Goal: Task Accomplishment & Management: Manage account settings

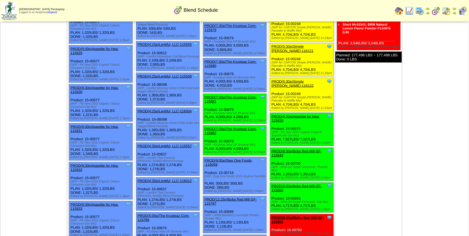
scroll to position [395, 0]
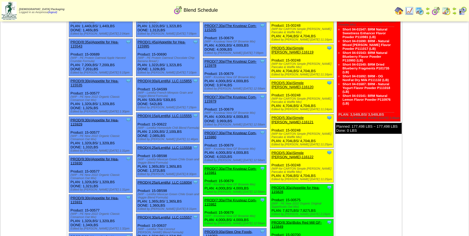
click at [459, 11] on img at bounding box center [462, 11] width 9 height 9
click at [362, 140] on td "Aug 29 [+] Print Clone Item PROD(3:30a)Simple Mills-115525 Simple Mills Schedul…" at bounding box center [368, 156] width 67 height 1030
click at [424, 43] on td "Aug 30 [+] Print Clone Item PROD(8:30a)Bobs Red Mill GF-115857 Bobs Red Mill GF…" at bounding box center [435, 156] width 67 height 1030
click at [419, 15] on img at bounding box center [419, 11] width 9 height 9
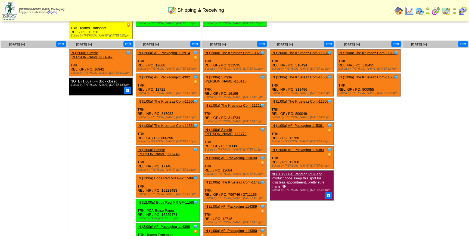
scroll to position [206, 0]
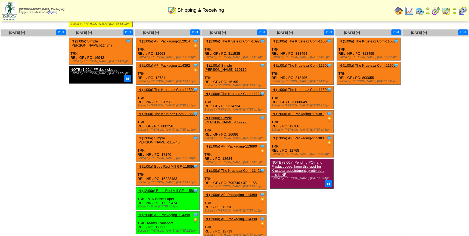
click at [383, 115] on td "Sep 05 [+] Print Clone Item IN (1:00a) The Krusteaz Com-115092 The Krusteaz Com…" at bounding box center [368, 160] width 67 height 263
click at [377, 103] on ul "Clone Item IN (1:00a) The Krusteaz Com-115092 The Krusteaz Company ScheduleID: …" at bounding box center [368, 79] width 66 height 82
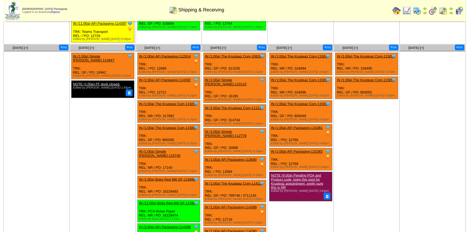
scroll to position [181, 0]
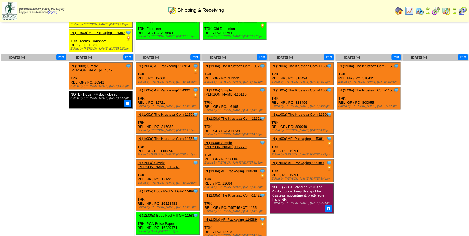
click at [91, 64] on link "IN (1:00a) Simple Mills-114847" at bounding box center [91, 68] width 42 height 8
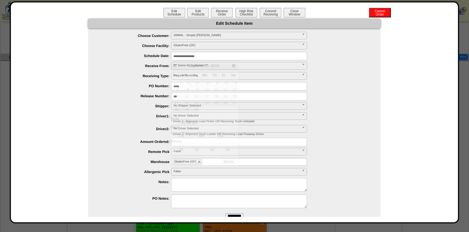
click at [209, 55] on input "**********" at bounding box center [239, 56] width 136 height 8
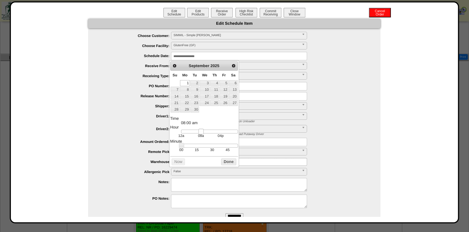
drag, startPoint x: 185, startPoint y: 130, endPoint x: 202, endPoint y: 133, distance: 17.4
click at [202, 133] on link at bounding box center [200, 131] width 5 height 5
click at [225, 84] on link "5" at bounding box center [223, 83] width 9 height 6
type input "**********"
click at [221, 164] on button "Done" at bounding box center [228, 161] width 15 height 7
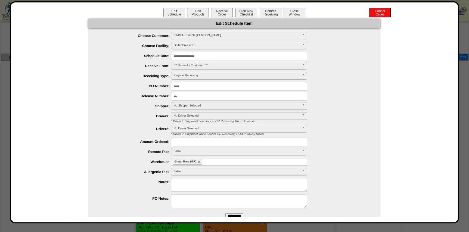
click at [190, 103] on span "No Shipper Selected" at bounding box center [236, 105] width 126 height 7
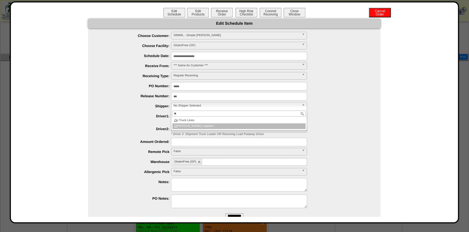
type input "**"
click at [192, 125] on li "Zi pline Logistics" at bounding box center [238, 126] width 133 height 6
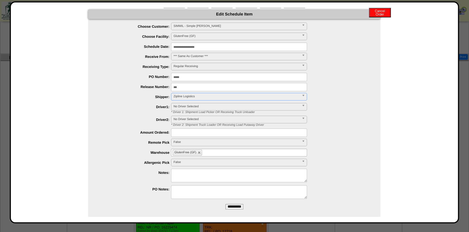
scroll to position [14, 0]
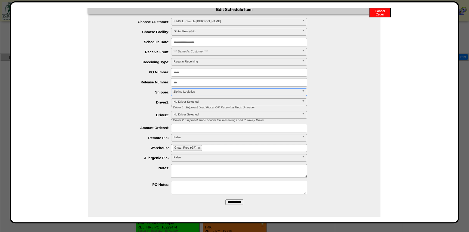
click at [236, 206] on form "**********" at bounding box center [234, 107] width 292 height 204
click at [234, 201] on input "**********" at bounding box center [234, 201] width 18 height 5
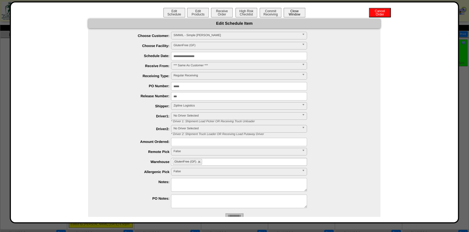
scroll to position [0, 0]
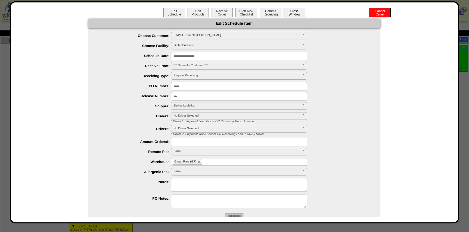
click at [289, 16] on button "Close Window" at bounding box center [294, 13] width 22 height 10
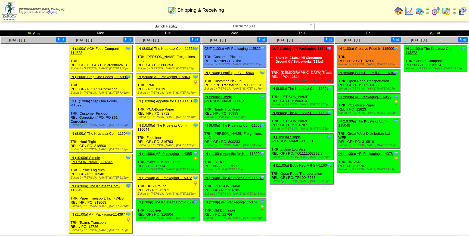
click at [428, 150] on td "Aug 30 [+] Print Clone Item IN (11:00a) The Krusteaz Com-113272 The Krusteaz Co…" at bounding box center [435, 135] width 67 height 199
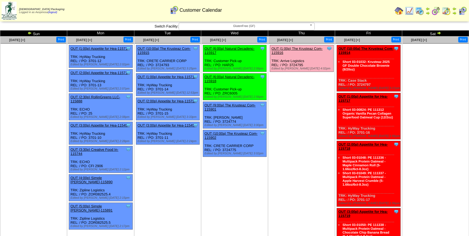
click at [207, 27] on span "GlutenFree (GF)" at bounding box center [244, 26] width 126 height 7
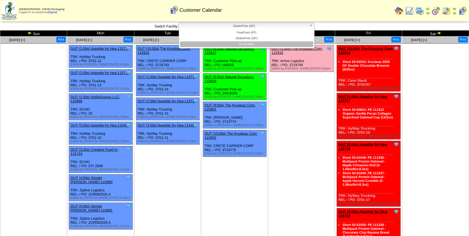
click at [222, 42] on li "All Facilities" at bounding box center [246, 44] width 133 height 6
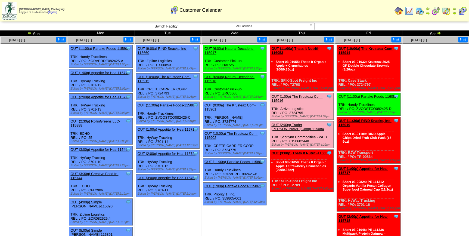
drag, startPoint x: 299, startPoint y: 79, endPoint x: 290, endPoint y: 81, distance: 8.9
click at [290, 81] on div "Clone Item OUT (11:00a) Thats It Nutriti-116053 Thats It Nutrition, LLC Schedul…" at bounding box center [302, 68] width 64 height 46
copy div "T2708"
click at [412, 102] on ul at bounding box center [435, 84] width 66 height 82
click at [295, 49] on link "OUT (11:00a) Thats It Nutriti-116053" at bounding box center [295, 50] width 48 height 8
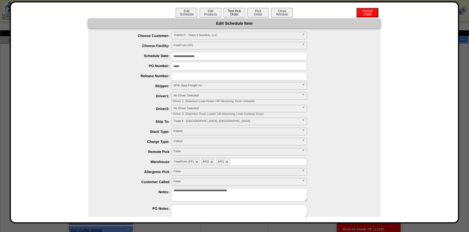
click at [232, 14] on button "Test Pick Order" at bounding box center [234, 13] width 22 height 10
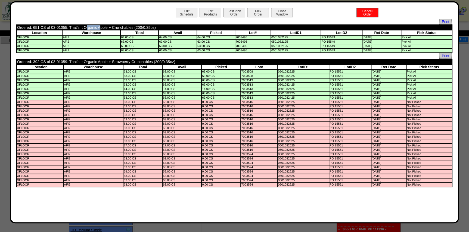
drag, startPoint x: 66, startPoint y: 27, endPoint x: 51, endPoint y: 28, distance: 15.0
click at [51, 28] on td "Ordered: 651 CS of 03-01055: That's It Organic Apple + Crunchables (200/0.35oz)" at bounding box center [189, 27] width 345 height 5
copy td "03-01055"
click at [171, 10] on div "Edit Schedule Edit Products Test Pick Order Pick Order Cancel Order Close Window" at bounding box center [234, 13] width 436 height 11
click at [185, 10] on button "Edit Schedule" at bounding box center [187, 13] width 22 height 10
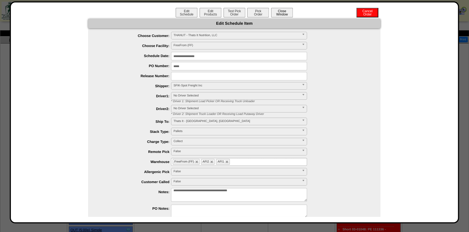
click at [288, 12] on button "Close Window" at bounding box center [282, 13] width 22 height 10
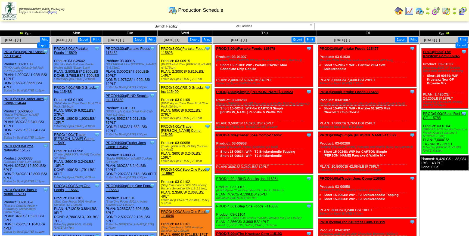
click at [266, 27] on span "All Facilities" at bounding box center [244, 26] width 126 height 7
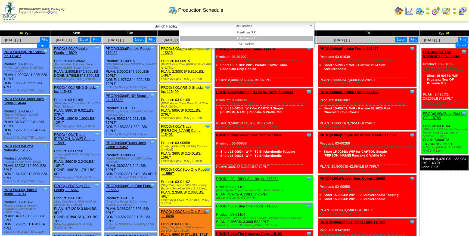
click at [268, 39] on li "GlutenFree (GF)" at bounding box center [246, 39] width 133 height 6
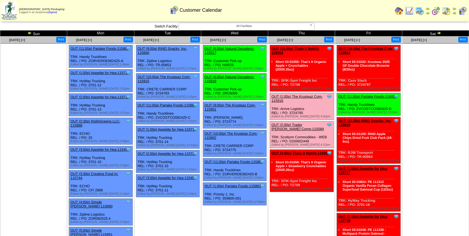
click at [307, 151] on link "OUT (3:00p) Thats It Nutriti-116052" at bounding box center [300, 153] width 58 height 4
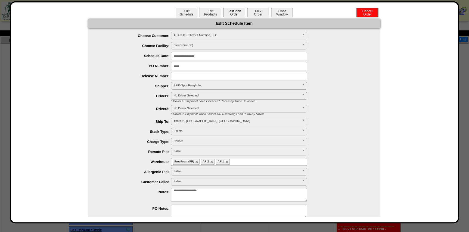
click at [238, 14] on button "Test Pick Order" at bounding box center [234, 13] width 22 height 10
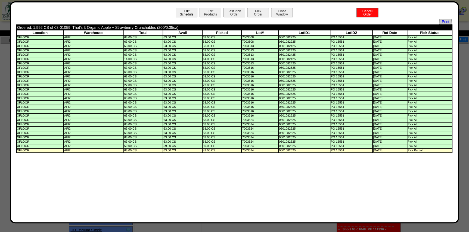
click at [187, 14] on button "Edit Schedule" at bounding box center [187, 13] width 22 height 10
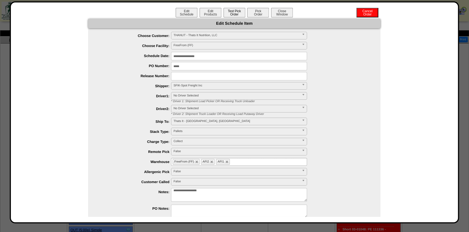
click at [239, 14] on button "Test Pick Order" at bounding box center [234, 13] width 22 height 10
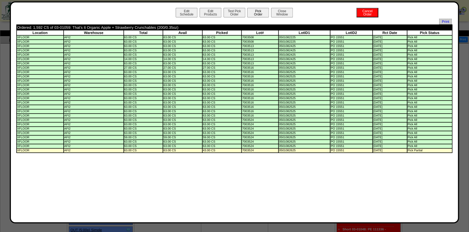
click at [259, 13] on button "Pick Order" at bounding box center [258, 13] width 22 height 10
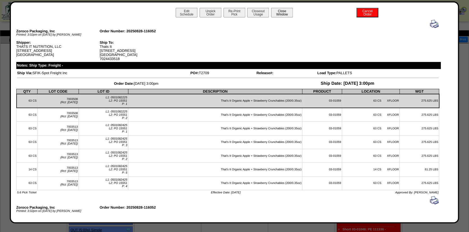
click at [276, 15] on button "Close Window" at bounding box center [282, 13] width 22 height 10
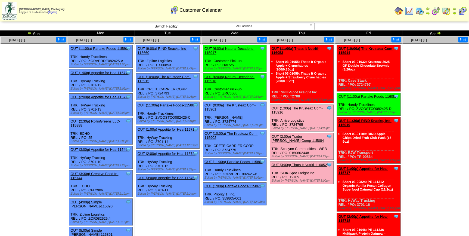
click at [308, 50] on link "OUT (11:00a) Thats It Nutriti-116053" at bounding box center [295, 50] width 48 height 8
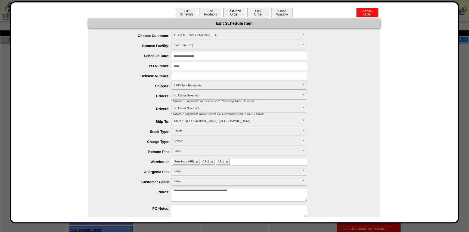
click at [236, 14] on button "Test Pick Order" at bounding box center [234, 13] width 22 height 10
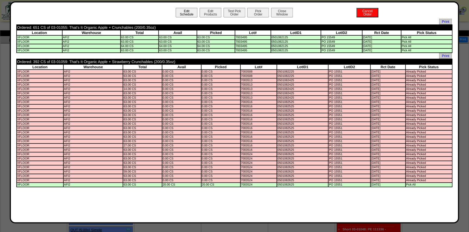
click at [183, 13] on button "Edit Schedule" at bounding box center [187, 13] width 22 height 10
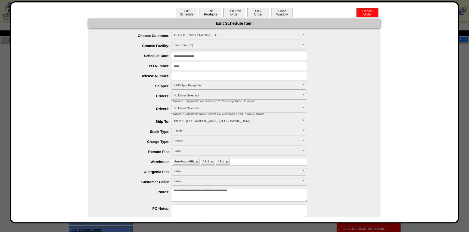
click at [212, 13] on button "Edit Products" at bounding box center [210, 13] width 22 height 10
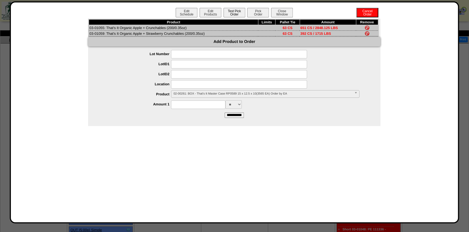
click at [234, 14] on button "Test Pick Order" at bounding box center [234, 13] width 22 height 10
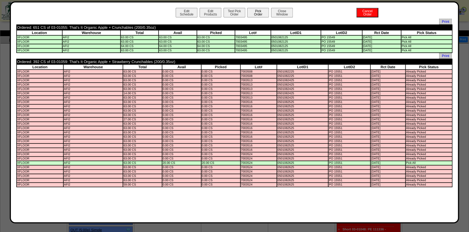
click at [258, 13] on button "Pick Order" at bounding box center [258, 13] width 22 height 10
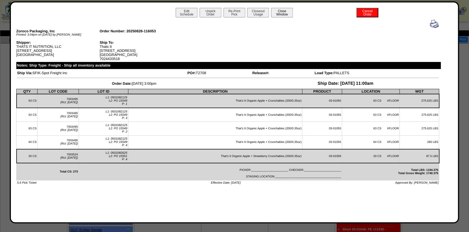
click at [288, 12] on button "Close Window" at bounding box center [282, 13] width 22 height 10
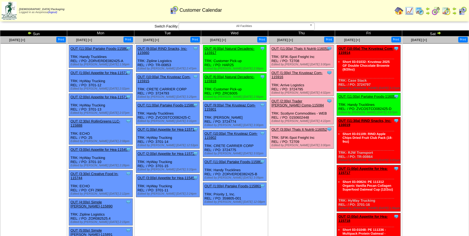
drag, startPoint x: 299, startPoint y: 61, endPoint x: 289, endPoint y: 61, distance: 9.8
click at [289, 61] on div "Clone Item OUT (11:00a) Thats It Nutriti-116053 Thats It Nutrition, LLC Schedul…" at bounding box center [302, 56] width 64 height 23
click at [298, 49] on link "OUT (11:00a) Thats It Nutriti-116053" at bounding box center [299, 48] width 57 height 4
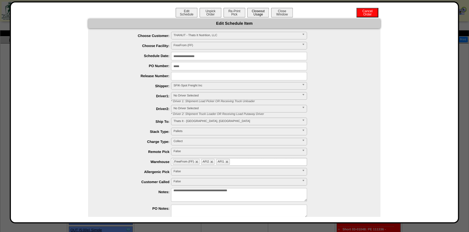
click at [263, 13] on button "Closeout Usage" at bounding box center [258, 13] width 22 height 10
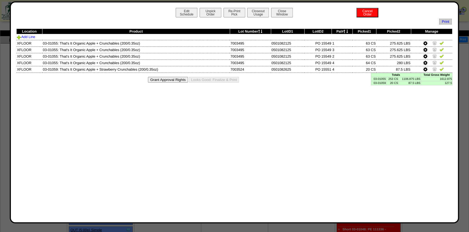
click at [377, 77] on td "03-01055" at bounding box center [378, 79] width 15 height 4
click at [381, 78] on td "03-01055" at bounding box center [378, 79] width 15 height 4
click at [283, 13] on button "Close Window" at bounding box center [282, 13] width 22 height 10
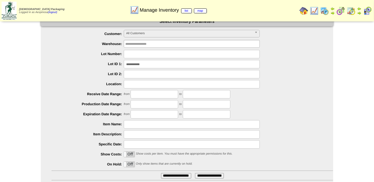
scroll to position [6, 0]
click at [147, 66] on input "**********" at bounding box center [192, 64] width 136 height 8
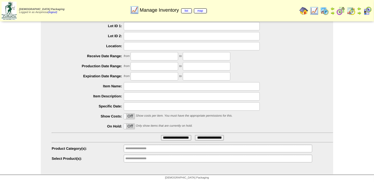
scroll to position [0, 0]
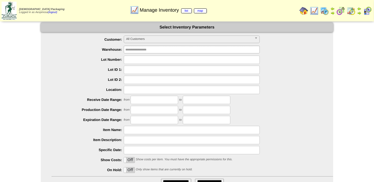
drag, startPoint x: 161, startPoint y: 35, endPoint x: 163, endPoint y: 41, distance: 6.4
click at [161, 35] on form "**********" at bounding box center [187, 115] width 292 height 185
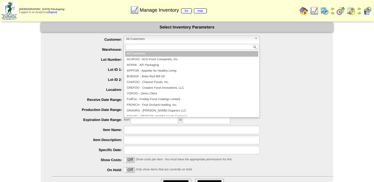
click at [163, 41] on span "All Customers" at bounding box center [189, 39] width 126 height 7
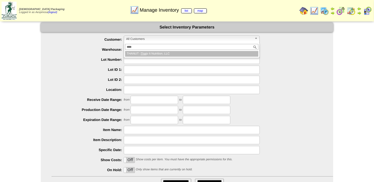
type input "****"
click at [152, 54] on li "THANUT - That s It Nutrition, LLC" at bounding box center [191, 54] width 133 height 6
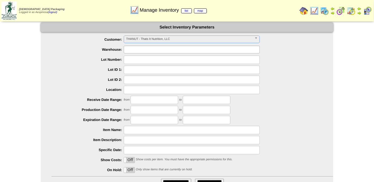
click at [156, 48] on input "text" at bounding box center [142, 49] width 35 height 7
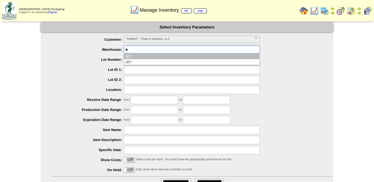
type input "**"
click at [145, 58] on li "AF I2" at bounding box center [191, 57] width 135 height 6
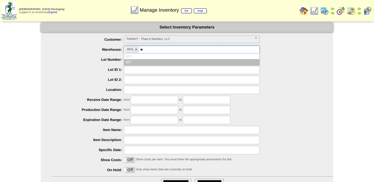
type input "**"
click at [151, 59] on li "AF I1" at bounding box center [191, 62] width 135 height 6
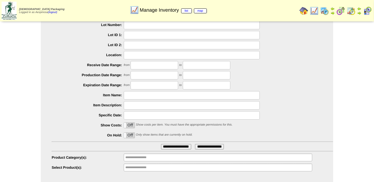
scroll to position [44, 0]
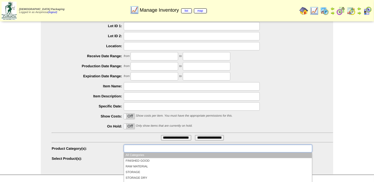
click at [165, 149] on ul at bounding box center [218, 149] width 188 height 8
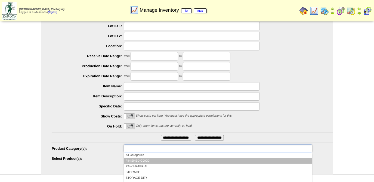
click at [152, 160] on li "FINISHED GOOD" at bounding box center [218, 161] width 188 height 6
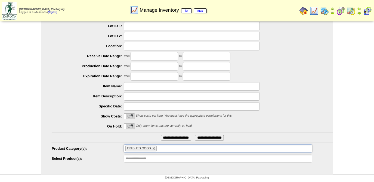
click at [177, 137] on input "**********" at bounding box center [176, 137] width 30 height 5
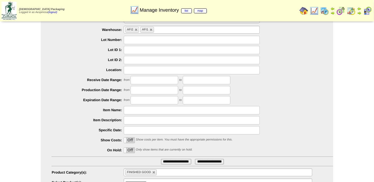
scroll to position [0, 0]
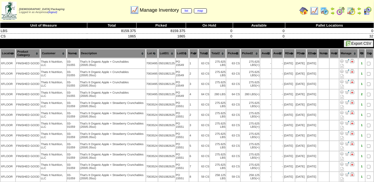
click at [233, 52] on th "Picked1" at bounding box center [233, 53] width 14 height 9
click at [235, 51] on th "Picked1" at bounding box center [233, 53] width 14 height 9
click at [237, 53] on th "Picked1" at bounding box center [233, 53] width 14 height 9
click at [245, 45] on div "Export CSV Move All Checked Hold All Checked" at bounding box center [187, 43] width 374 height 9
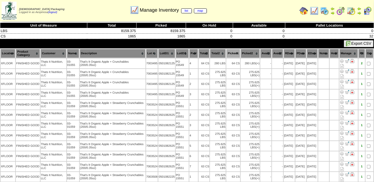
click at [232, 54] on th "Picked1" at bounding box center [233, 53] width 14 height 9
click at [234, 54] on th "Picked1" at bounding box center [233, 53] width 14 height 9
click at [236, 43] on div "Export CSV Move All Checked Hold All Checked" at bounding box center [187, 43] width 374 height 9
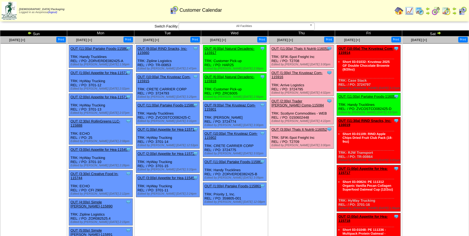
click at [304, 49] on link "OUT (11:00a) Thats It Nutriti-116053" at bounding box center [299, 48] width 57 height 4
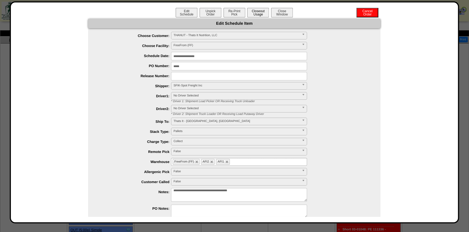
click at [260, 15] on button "Closeout Usage" at bounding box center [258, 13] width 22 height 10
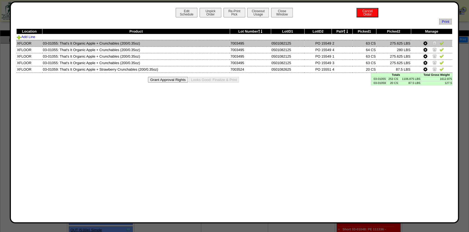
click at [56, 43] on td "03-01055: That's It Organic Apple + Crunchables (200/0.35oz)" at bounding box center [136, 43] width 188 height 7
drag, startPoint x: 57, startPoint y: 43, endPoint x: 52, endPoint y: 43, distance: 4.3
click at [52, 43] on td "03-01055: That's It Organic Apple + Crunchables (200/0.35oz)" at bounding box center [136, 43] width 188 height 7
click at [54, 43] on td "03-01055: That's It Organic Apple + Crunchables (200/0.35oz)" at bounding box center [136, 43] width 188 height 7
drag, startPoint x: 58, startPoint y: 43, endPoint x: 43, endPoint y: 42, distance: 14.7
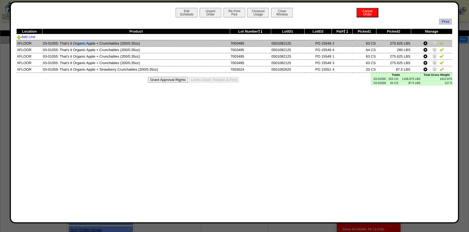
click at [43, 42] on td "03-01055: That's It Organic Apple + Crunchables (200/0.35oz)" at bounding box center [136, 43] width 188 height 7
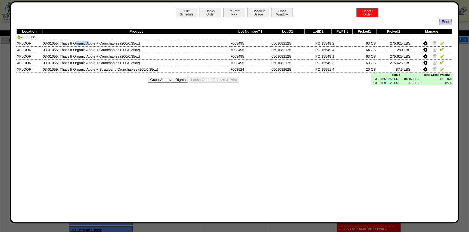
copy td "03-01055"
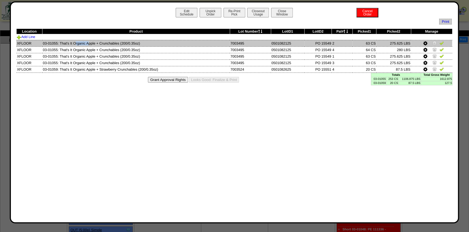
drag, startPoint x: 59, startPoint y: 43, endPoint x: 118, endPoint y: 45, distance: 59.8
click at [118, 45] on td "03-01055: That's It Organic Apple + Crunchables (200/0.35oz)" at bounding box center [136, 43] width 188 height 7
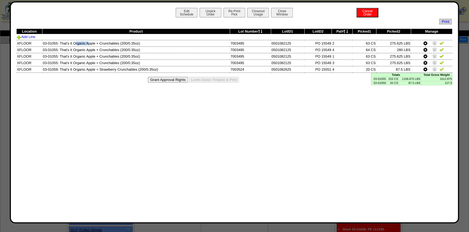
copy td "That's It Organic Apple + Crunchables"
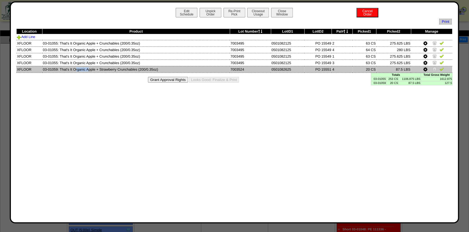
drag, startPoint x: 57, startPoint y: 70, endPoint x: 42, endPoint y: 71, distance: 15.0
click at [42, 71] on td "03-01059: That's It Organic Apple + Strawberry Crunchables (200/0.35oz)" at bounding box center [136, 69] width 188 height 7
copy td "03-01059"
drag, startPoint x: 59, startPoint y: 69, endPoint x: 137, endPoint y: 71, distance: 77.8
click at [137, 71] on td "03-01059: That's It Organic Apple + Strawberry Crunchables (200/0.35oz)" at bounding box center [136, 69] width 188 height 7
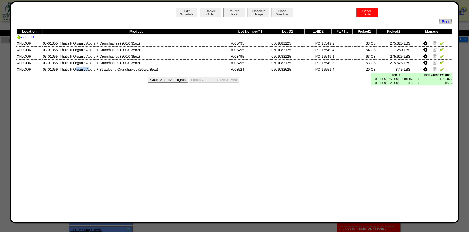
copy td "That's It Organic Apple + Strawberry Crunchables"
click at [189, 13] on button "Edit Schedule" at bounding box center [187, 13] width 22 height 10
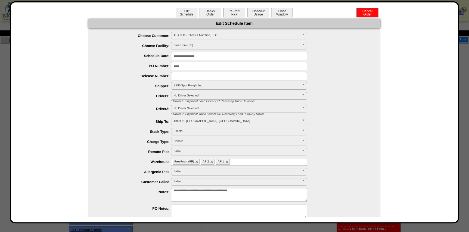
click at [186, 66] on input "*****" at bounding box center [239, 66] width 136 height 8
click at [271, 11] on button "Close Window" at bounding box center [282, 13] width 22 height 10
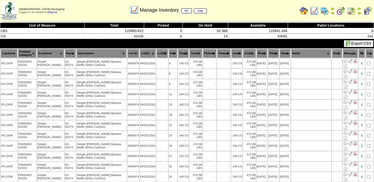
scroll to position [1755, 0]
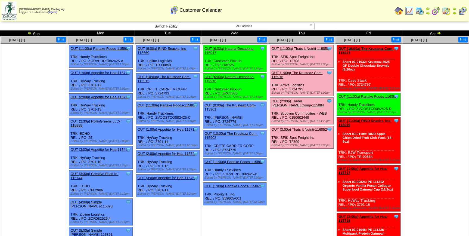
click at [302, 127] on link "OUT (3:00p) Thats It Nutriti-116052" at bounding box center [298, 129] width 55 height 4
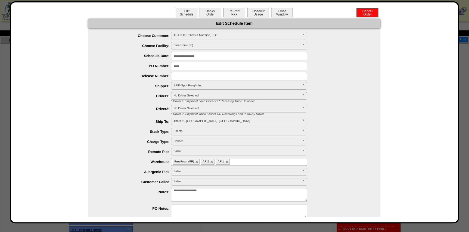
drag, startPoint x: 196, startPoint y: 66, endPoint x: 154, endPoint y: 63, distance: 41.4
click at [154, 63] on div "*****" at bounding box center [239, 66] width 281 height 8
click at [266, 15] on button "Closeout Usage" at bounding box center [258, 13] width 22 height 10
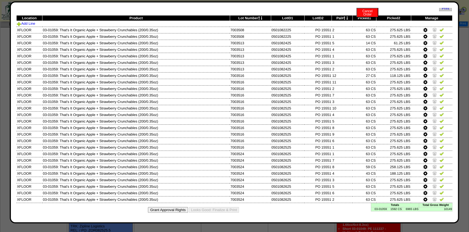
scroll to position [24, 0]
drag, startPoint x: 382, startPoint y: 209, endPoint x: 370, endPoint y: 210, distance: 12.6
click at [371, 210] on td "03-01059" at bounding box center [379, 209] width 16 height 4
copy td "03-01059"
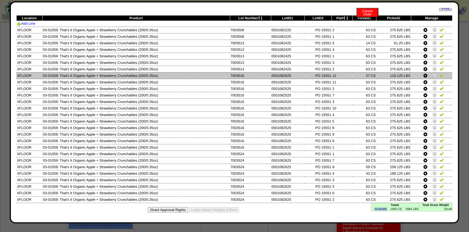
click at [353, 75] on td "27 CS" at bounding box center [364, 75] width 24 height 7
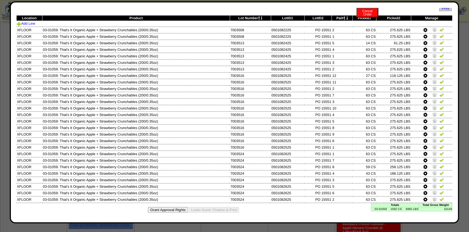
click at [395, 210] on td "1592 CS" at bounding box center [394, 209] width 15 height 4
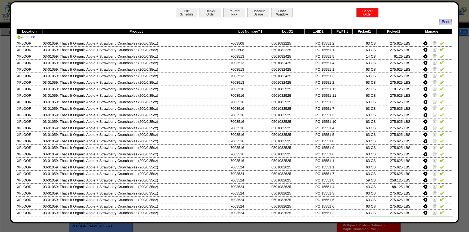
scroll to position [0, 0]
click at [278, 16] on button "Close Window" at bounding box center [282, 13] width 22 height 10
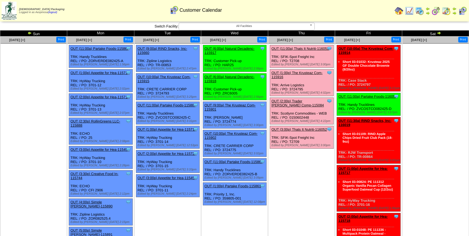
click at [307, 49] on link "OUT (11:00a) Thats It Nutriti-116053" at bounding box center [299, 48] width 57 height 4
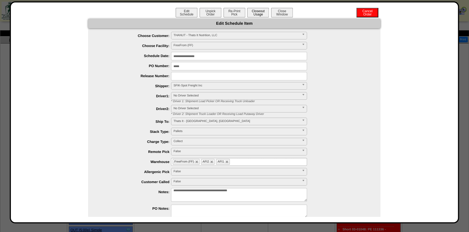
click at [258, 13] on button "Closeout Usage" at bounding box center [258, 13] width 22 height 10
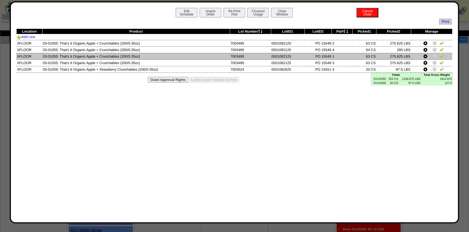
click at [305, 57] on td "PO 15549" at bounding box center [317, 56] width 27 height 7
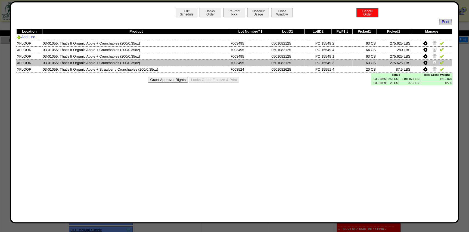
click at [324, 61] on td "PO 15549" at bounding box center [317, 63] width 27 height 7
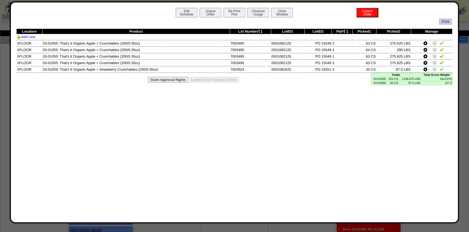
click at [396, 79] on td "253 CS" at bounding box center [392, 79] width 12 height 4
click at [283, 13] on button "Close Window" at bounding box center [282, 13] width 22 height 10
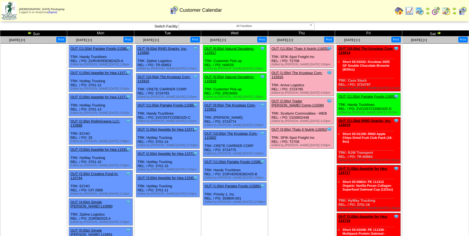
click at [434, 11] on img at bounding box center [435, 11] width 9 height 9
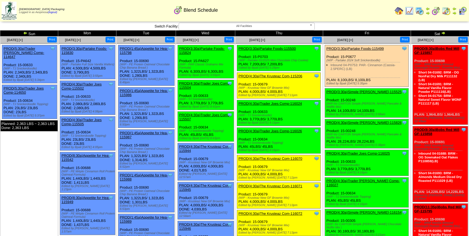
click at [266, 23] on div "Zoroco Packaging Logged in as Aespinosa (logout) Print All" at bounding box center [234, 12] width 469 height 24
click at [266, 26] on span "All Facilities" at bounding box center [244, 26] width 126 height 7
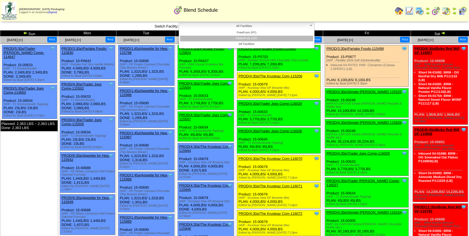
click at [266, 38] on li "GlutenFree (GF)" at bounding box center [246, 39] width 133 height 6
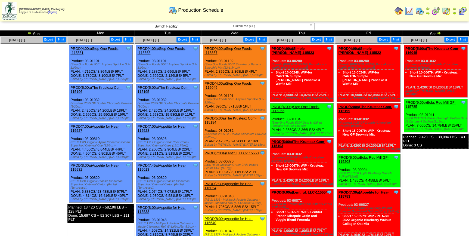
click at [440, 31] on img at bounding box center [438, 33] width 4 height 4
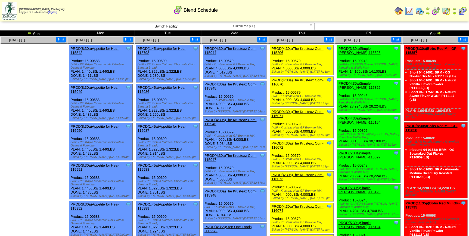
click at [30, 33] on img at bounding box center [29, 33] width 4 height 4
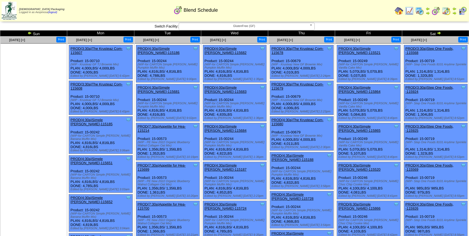
click at [439, 32] on img at bounding box center [438, 33] width 4 height 4
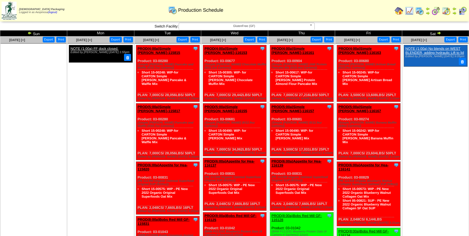
click at [88, 85] on ul "Clone Item NOTE (1:00a) FF dock closed. Edited by Mfuller 8/8 1:55pm" at bounding box center [100, 86] width 66 height 82
click at [88, 39] on span "[DATE] [+]" at bounding box center [84, 40] width 16 height 4
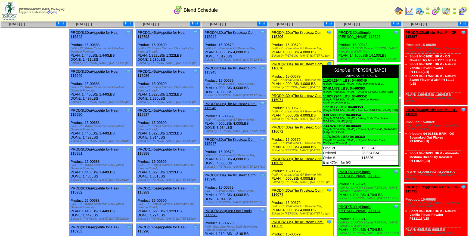
scroll to position [24, 0]
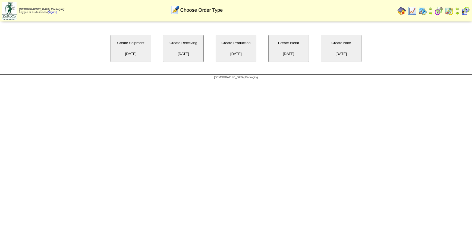
click at [333, 52] on button "Create Note [DATE]" at bounding box center [341, 48] width 41 height 27
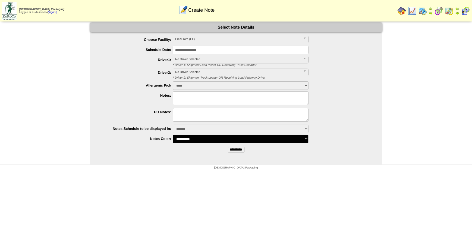
click at [202, 38] on span "FreeFrom (FF)" at bounding box center [238, 39] width 126 height 7
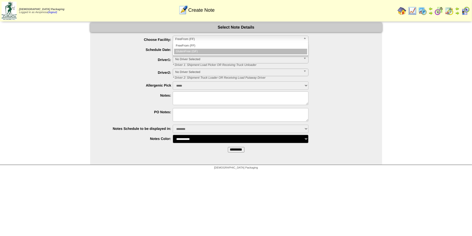
click at [205, 53] on li "GlutenFree (GF)" at bounding box center [240, 52] width 133 height 6
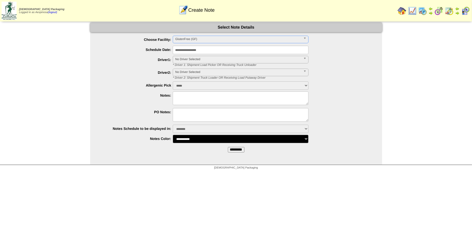
click at [216, 138] on select "**********" at bounding box center [241, 139] width 136 height 8
select select "*******"
click at [173, 135] on select "**********" at bounding box center [241, 139] width 136 height 8
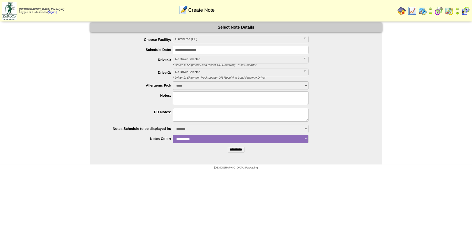
click at [198, 100] on textarea at bounding box center [241, 98] width 136 height 14
click at [191, 116] on textarea at bounding box center [241, 115] width 136 height 14
type textarea "**********"
click at [240, 149] on input "*********" at bounding box center [236, 149] width 17 height 5
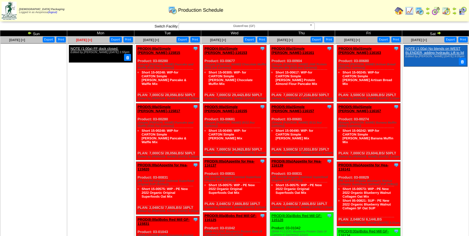
click at [82, 40] on span "Sep 01 [+]" at bounding box center [84, 40] width 16 height 4
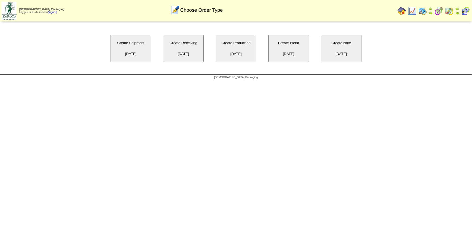
click at [337, 49] on button "Create Note [DATE]" at bounding box center [341, 48] width 41 height 27
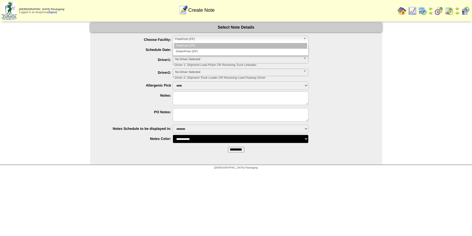
click at [205, 38] on span "FreeFrom (FF)" at bounding box center [238, 39] width 126 height 7
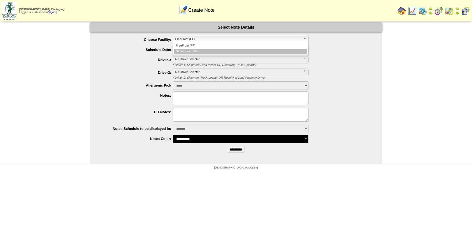
click at [200, 51] on li "GlutenFree (GF)" at bounding box center [240, 52] width 133 height 6
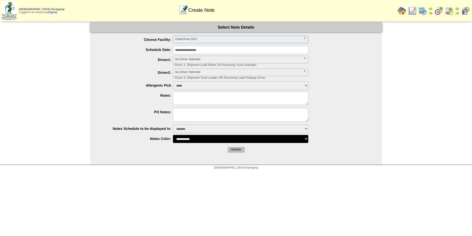
click at [199, 51] on input "**********" at bounding box center [241, 50] width 136 height 8
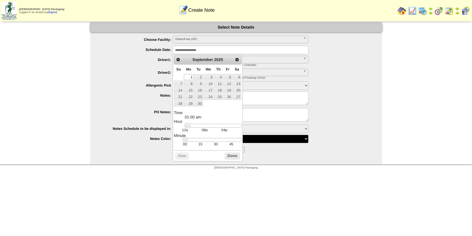
click at [154, 118] on div at bounding box center [241, 115] width 281 height 15
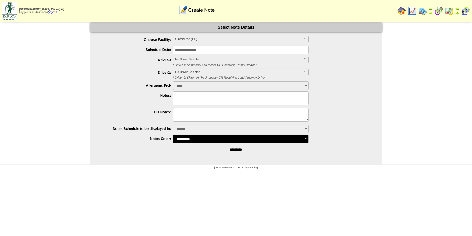
click at [201, 127] on select "**********" at bounding box center [241, 128] width 136 height 8
click at [198, 137] on select "**********" at bounding box center [241, 139] width 136 height 8
select select "*******"
click at [173, 135] on select "**********" at bounding box center [241, 139] width 136 height 8
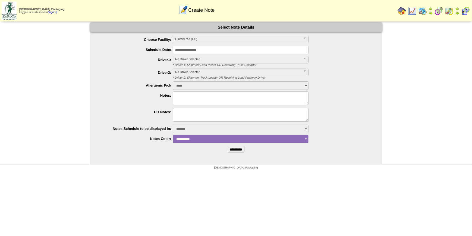
click at [189, 103] on textarea at bounding box center [241, 98] width 136 height 14
click at [198, 51] on input "**********" at bounding box center [241, 50] width 136 height 8
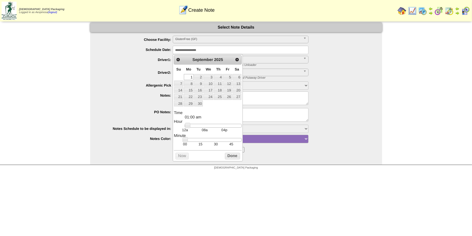
type input "**********"
click at [201, 124] on div at bounding box center [213, 126] width 57 height 4
click at [227, 154] on button "Done" at bounding box center [232, 155] width 15 height 7
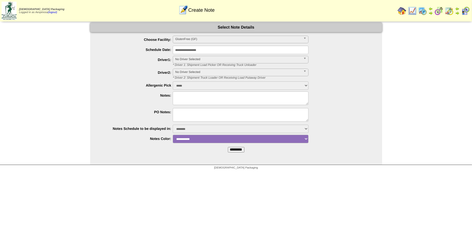
click at [194, 99] on textarea at bounding box center [241, 98] width 136 height 14
click at [192, 114] on textarea at bounding box center [241, 115] width 136 height 14
click at [206, 100] on textarea at bounding box center [241, 98] width 136 height 14
type textarea "*"
type textarea "**********"
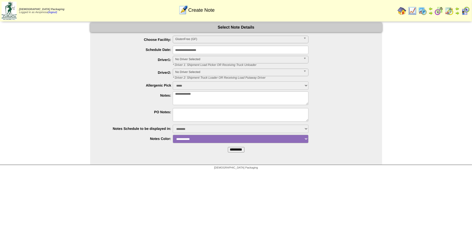
click at [238, 151] on input "*********" at bounding box center [236, 149] width 17 height 5
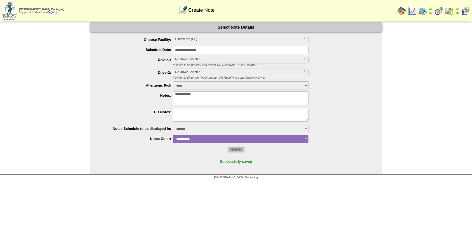
click at [399, 11] on img at bounding box center [402, 11] width 9 height 9
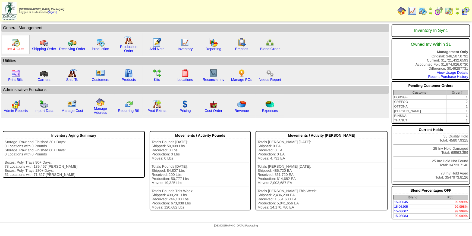
click at [16, 49] on link "Ins & Outs" at bounding box center [15, 49] width 17 height 4
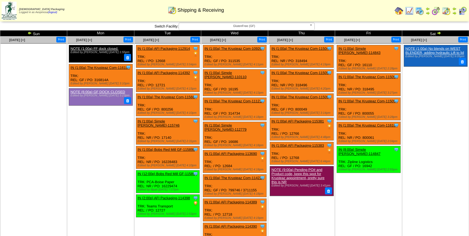
click at [419, 14] on img at bounding box center [419, 11] width 9 height 9
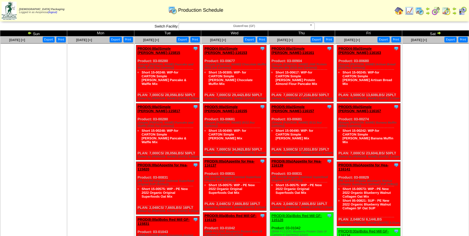
drag, startPoint x: 197, startPoint y: 87, endPoint x: 136, endPoint y: 57, distance: 67.8
click at [136, 57] on div "Clone Item PROD(4:00a)Simple Mills-115815 Simple Mills ScheduleID: 115815 28056…" at bounding box center [168, 73] width 64 height 57
copy div "Product: 03-00280 (Simple Mills Pancake and Waffle (6/10.7oz Cartons)) Short 15…"
drag, startPoint x: 264, startPoint y: 87, endPoint x: 205, endPoint y: 57, distance: 65.5
click at [205, 57] on div "Clone Item PROD(4:00a)Simple Mills-116153 Simple Mills ScheduleID: 116153 29442…" at bounding box center [235, 73] width 64 height 57
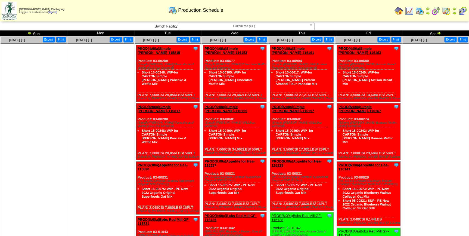
copy div "Product: 03-00677 (Simple Mills Chocolate Muffin (6/11.2oz Cartons)) Short 15-0…"
click at [317, 88] on div "Clone Item PROD(4:00a)Simple Mills-116161 Simple Mills ScheduleID: 116161 27216…" at bounding box center [302, 73] width 64 height 57
drag, startPoint x: 331, startPoint y: 86, endPoint x: 272, endPoint y: 56, distance: 66.7
click at [272, 56] on div "Clone Item PROD(4:00a)Simple Mills-116161 Simple Mills ScheduleID: 116161 27216…" at bounding box center [302, 73] width 64 height 57
copy div "Product: 03-00904 (Simple Mills JAW Protein Pancake Mix (6/10.4oz Cartons)) Sho…"
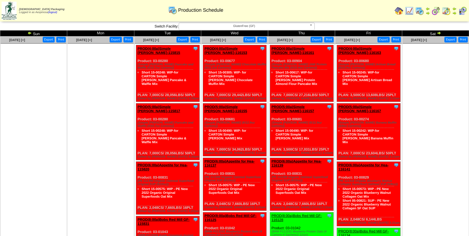
click at [398, 84] on div "Clone Item PROD(4:00a)Simple Mills-116163 Simple Mills ScheduleID: 116163 13608…" at bounding box center [369, 73] width 64 height 57
drag, startPoint x: 397, startPoint y: 82, endPoint x: 337, endPoint y: 57, distance: 65.1
click at [337, 57] on div "Clone Item PROD(4:00a)Simple Mills-116163 Simple Mills ScheduleID: 116163 13608…" at bounding box center [369, 73] width 64 height 57
click at [389, 84] on div "Clone Item PROD(4:00a)Simple Mills-116163 Simple Mills ScheduleID: 116163 13608…" at bounding box center [369, 73] width 64 height 57
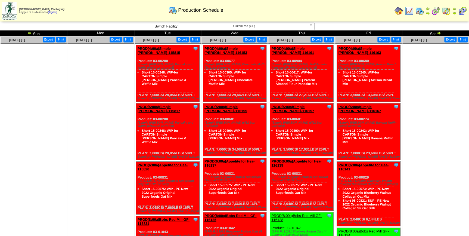
drag, startPoint x: 398, startPoint y: 83, endPoint x: 340, endPoint y: 57, distance: 64.5
click at [340, 57] on div "Clone Item PROD(4:00a)Simple Mills-116163 Simple Mills ScheduleID: 116163 13608…" at bounding box center [369, 73] width 64 height 57
click at [339, 57] on div "Clone Item PROD(4:00a)Simple Mills-116163 Simple Mills ScheduleID: 116163 13608…" at bounding box center [369, 73] width 64 height 57
click at [338, 57] on div "Clone Item PROD(4:00a)Simple Mills-116163 Simple Mills ScheduleID: 116163 13608…" at bounding box center [369, 73] width 64 height 57
drag, startPoint x: 337, startPoint y: 56, endPoint x: 398, endPoint y: 82, distance: 65.8
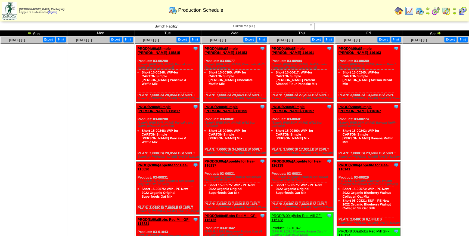
click at [398, 82] on div "Clone Item PROD(4:00a)Simple Mills-116163 Simple Mills ScheduleID: 116163 13608…" at bounding box center [369, 73] width 64 height 57
copy div "Product: 03-00680 (Simple Mills Artisan Bread (6/10.4oz Cartons)) Short 15-0024…"
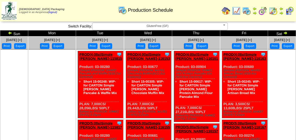
click at [288, 13] on img at bounding box center [289, 11] width 9 height 9
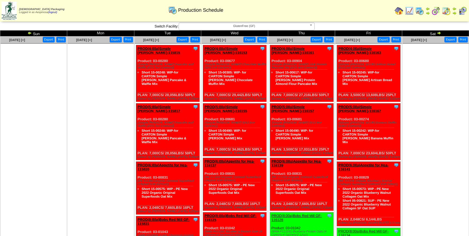
click at [465, 12] on img at bounding box center [462, 11] width 9 height 9
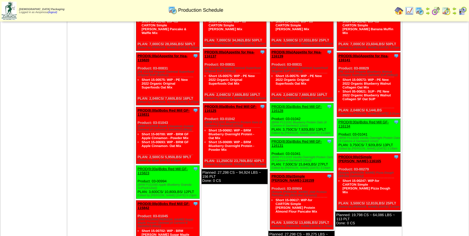
scroll to position [123, 0]
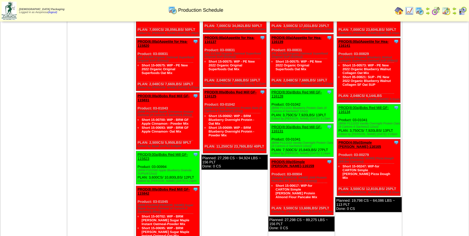
drag, startPoint x: 397, startPoint y: 152, endPoint x: 337, endPoint y: 126, distance: 66.0
click at [337, 139] on div "Clone Item PROD(4:00p)Simple Mills-116165 Simple Mills ScheduleID: 116165 12810…" at bounding box center [369, 167] width 64 height 57
copy div "Product: 03-00279 (Simple Mills Pizza Dough (6/9.8oz Cartons)) Short 15-00247: …"
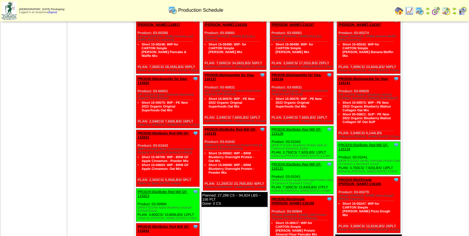
scroll to position [0, 0]
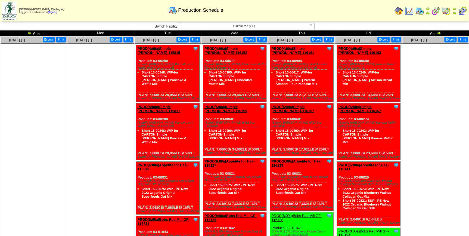
drag, startPoint x: 196, startPoint y: 136, endPoint x: 137, endPoint y: 106, distance: 66.7
click at [137, 106] on div "Clone Item PROD(5:00a)Simple Mills-115817 Simple Mills ScheduleID: 115817 28056…" at bounding box center [168, 131] width 64 height 57
copy div "Product: 03-00280 (Simple Mills Pancake and Waffle (6/10.7oz Cartons)) Short 15…"
drag, startPoint x: 264, startPoint y: 133, endPoint x: 203, endPoint y: 108, distance: 65.9
click at [203, 108] on div "Clone Item PROD(5:00a)Simple Mills-116155 Simple Mills ScheduleID: 116155 34062…" at bounding box center [235, 129] width 64 height 53
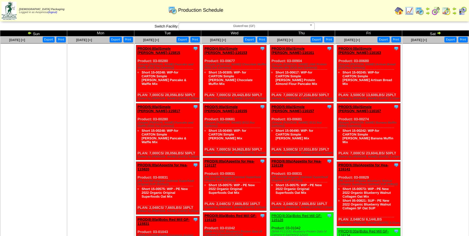
copy div "Product: 03-00681 (Simple Mills Brownie (6/12.9oz Cartons)) Short 15-00490: WIP…"
click at [376, 5] on td "Print All" at bounding box center [256, 11] width 272 height 20
click at [308, 133] on div "Clone Item PROD(5:00a)Simple Mills-116157 Simple Mills ScheduleID: 116157 17031…" at bounding box center [302, 129] width 64 height 53
drag, startPoint x: 331, startPoint y: 132, endPoint x: 270, endPoint y: 108, distance: 65.8
click at [270, 108] on div "Clone Item PROD(5:00a)Simple Mills-116157 Simple Mills ScheduleID: 116157 17031…" at bounding box center [302, 129] width 64 height 53
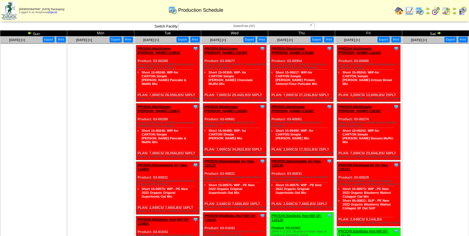
copy div "Product: 03-00681 (Simple Mills Brownie (6/12.9oz Cartons)) Short 15-00490: WIP…"
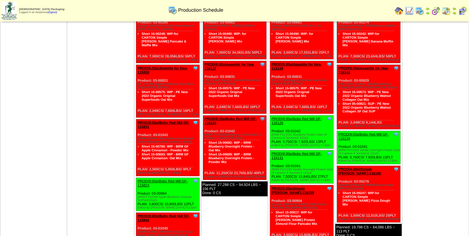
scroll to position [99, 0]
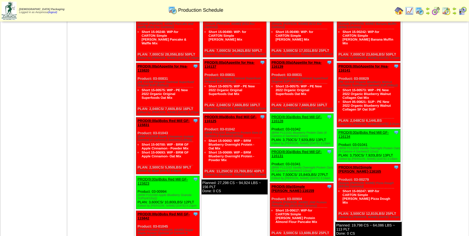
drag, startPoint x: 330, startPoint y: 208, endPoint x: 270, endPoint y: 178, distance: 68.1
click at [270, 183] on div "Clone Item PROD(5:00p)Simple Mills-116159 Simple Mills ScheduleID: 116159 13608…" at bounding box center [302, 211] width 64 height 57
copy div "Product: 03-00904 (Simple Mills JAW Protein Pancake Mix (6/10.4oz Cartons)) Sho…"
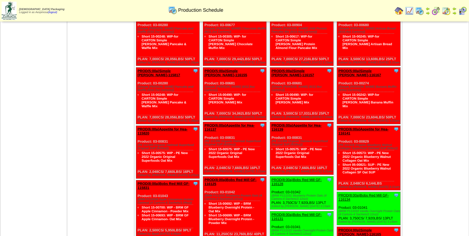
scroll to position [0, 0]
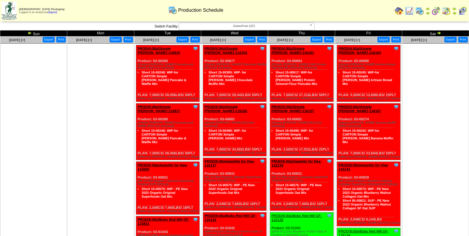
drag, startPoint x: 397, startPoint y: 129, endPoint x: 339, endPoint y: 104, distance: 63.4
click at [339, 104] on div "Clone Item PROD(5:00a)Simple Mills-116167 Simple Mills ScheduleID: 116167 23604…" at bounding box center [369, 131] width 64 height 57
copy div "Product: 03-00274 (Simple Mills Banana Muffin (6/9oz Cartons)) Short 15-00242: …"
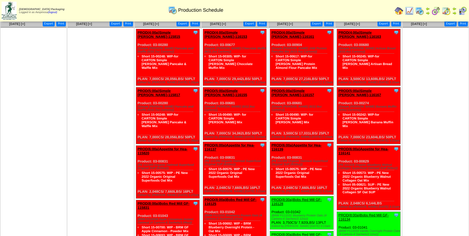
scroll to position [24, 0]
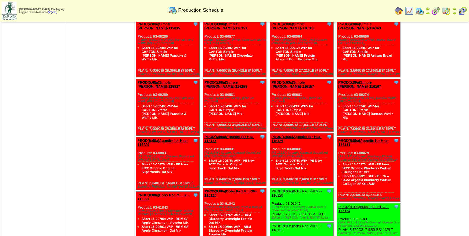
drag, startPoint x: 194, startPoint y: 164, endPoint x: 137, endPoint y: 136, distance: 64.2
click at [137, 137] on div "Clone Item PROD(6:00a)Appetite for Hea-115820 Appetite for Healthy Living Sched…" at bounding box center [168, 163] width 64 height 53
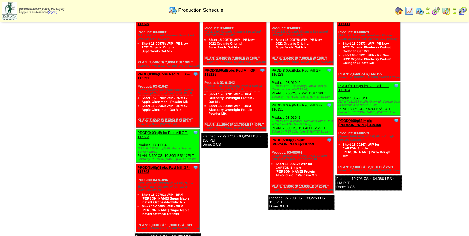
scroll to position [148, 0]
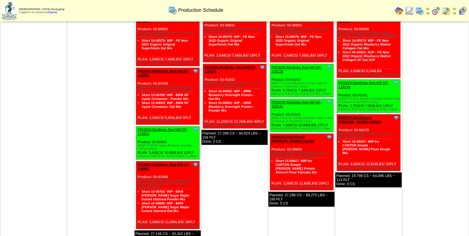
drag, startPoint x: 195, startPoint y: 135, endPoint x: 136, endPoint y: 123, distance: 59.8
click at [136, 126] on div "Clone Item PROD(9:00a)Bobs Red Mill GF-115823 Bobs Red Mill GF ScheduleID: 1158…" at bounding box center [168, 142] width 64 height 33
click at [232, 161] on td "Sep 03 [+] Print Export Clone Item PROD(4:00a)Simple Mills-116153 Simple Mills …" at bounding box center [234, 66] width 67 height 357
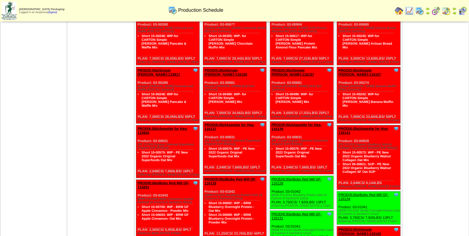
scroll to position [24, 0]
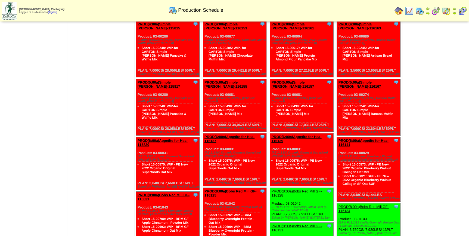
drag, startPoint x: 262, startPoint y: 162, endPoint x: 203, endPoint y: 133, distance: 66.1
click at [203, 133] on div "Clone Item PROD(6:00a)Appetite for Hea-116137 Appetite for Healthy Living Sched…" at bounding box center [235, 159] width 64 height 53
drag, startPoint x: 383, startPoint y: 169, endPoint x: 337, endPoint y: 128, distance: 61.6
click at [337, 137] on div "Clone Item PROD(6:00a)Appetite for Hea-116141 Appetite for Healthy Living Sched…" at bounding box center [369, 169] width 64 height 64
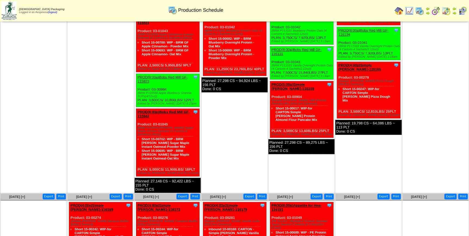
scroll to position [173, 0]
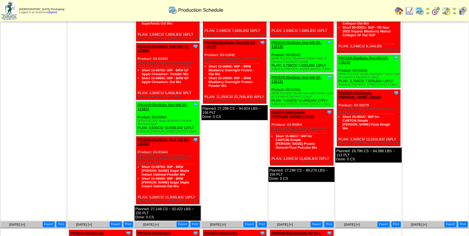
drag, startPoint x: 196, startPoint y: 180, endPoint x: 137, endPoint y: 133, distance: 75.8
click at [137, 136] on div "Clone Item PROD(8:00p)Bobs Red Mill GF-115842 Bobs Red Mill GF ScheduleID: 1158…" at bounding box center [168, 170] width 64 height 68
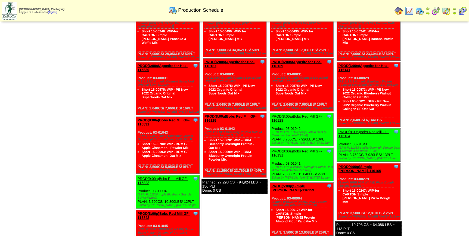
scroll to position [99, 0]
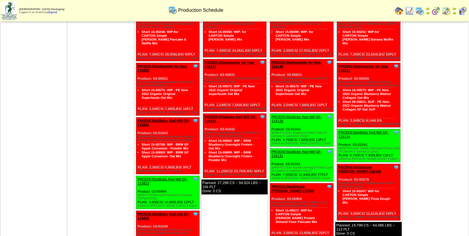
drag, startPoint x: 193, startPoint y: 149, endPoint x: 136, endPoint y: 117, distance: 66.2
click at [136, 117] on div "Clone Item PROD(8:00a)Bobs Red Mill GF-115831 Bobs Red Mill GF ScheduleID: 1158…" at bounding box center [168, 145] width 64 height 57
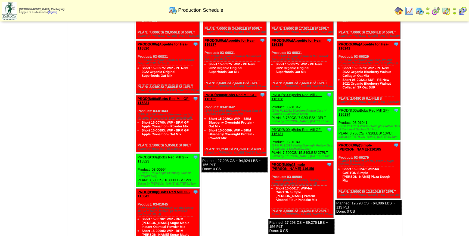
scroll to position [148, 0]
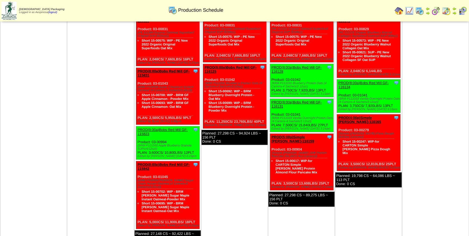
drag, startPoint x: 196, startPoint y: 203, endPoint x: 137, endPoint y: 159, distance: 73.3
click at [137, 161] on div "Clone Item PROD(8:00p)Bobs Red Mill GF-115842 Bobs Red Mill GF ScheduleID: 1158…" at bounding box center [168, 195] width 64 height 68
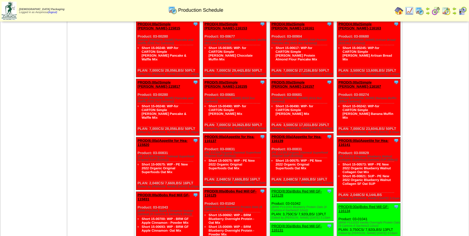
scroll to position [99, 0]
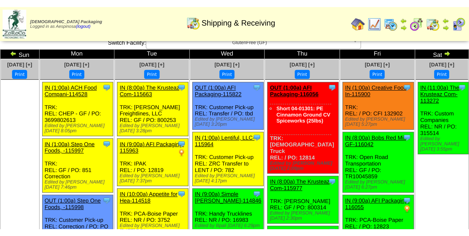
scroll to position [2, 0]
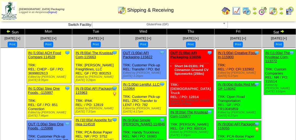
click at [238, 13] on img at bounding box center [236, 11] width 9 height 9
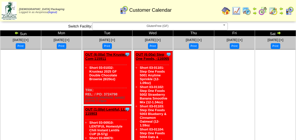
click at [17, 33] on img at bounding box center [16, 33] width 4 height 4
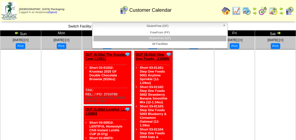
click at [145, 26] on span "GlutenFree (GF)" at bounding box center [158, 26] width 126 height 7
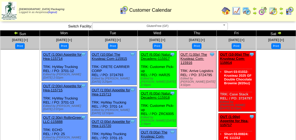
click at [155, 27] on span "GlutenFree (GF)" at bounding box center [158, 26] width 126 height 7
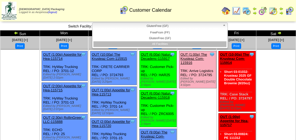
click at [162, 42] on li "All Facilities" at bounding box center [159, 44] width 133 height 6
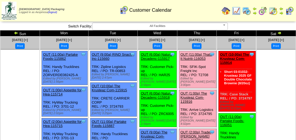
click at [193, 130] on link "OUT (2:00p) Trader [PERSON_NAME] Comp-115084" at bounding box center [196, 136] width 31 height 12
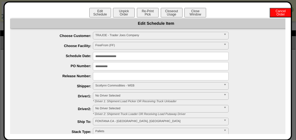
click at [117, 68] on input "**********" at bounding box center [161, 66] width 136 height 8
click at [114, 64] on input "**********" at bounding box center [161, 66] width 136 height 8
drag, startPoint x: 112, startPoint y: 66, endPoint x: 92, endPoint y: 66, distance: 19.6
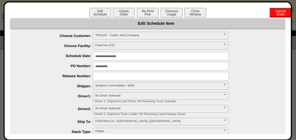
click at [92, 66] on li "**********" at bounding box center [161, 66] width 281 height 8
click at [170, 15] on button "Closeout Usage" at bounding box center [172, 13] width 22 height 10
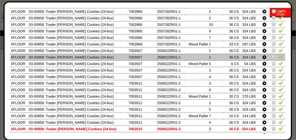
scroll to position [163, 0]
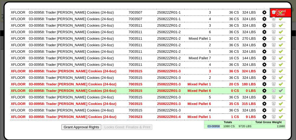
drag, startPoint x: 215, startPoint y: 127, endPoint x: 204, endPoint y: 128, distance: 10.9
click at [204, 128] on td "03-00958" at bounding box center [212, 126] width 16 height 4
copy td "03-00958"
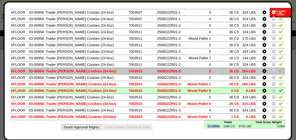
drag, startPoint x: 105, startPoint y: 72, endPoint x: 46, endPoint y: 72, distance: 59.0
click at [46, 72] on td "03-00958: Trader Joes Snickerdoodle Cookies (24-6oz)" at bounding box center [78, 71] width 100 height 7
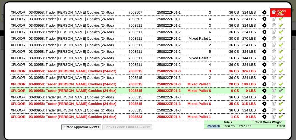
copy td "Trader Joes Snickerdoodle Cookies"
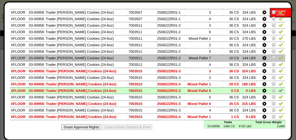
click at [82, 55] on td "03-00958: Trader Joes Snickerdoodle Cookies (24-6oz)" at bounding box center [78, 58] width 100 height 7
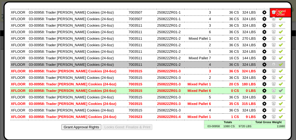
drag, startPoint x: 100, startPoint y: 65, endPoint x: 45, endPoint y: 66, distance: 54.6
click at [45, 66] on td "03-00958: Trader Joes Snickerdoodle Cookies (24-6oz)" at bounding box center [78, 64] width 100 height 7
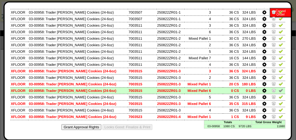
copy td "Trader Joes Snickerdoodle Cookies"
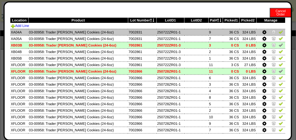
scroll to position [0, 0]
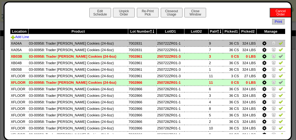
drag, startPoint x: 141, startPoint y: 42, endPoint x: 129, endPoint y: 42, distance: 12.0
click at [129, 42] on td "7002831" at bounding box center [142, 43] width 29 height 7
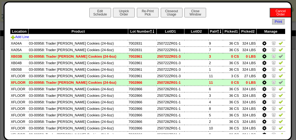
copy td "7002831"
click at [151, 30] on icon at bounding box center [151, 32] width 2 height 4
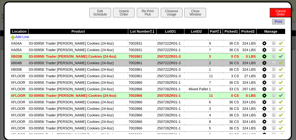
drag, startPoint x: 144, startPoint y: 62, endPoint x: 128, endPoint y: 64, distance: 16.1
click at [128, 64] on td "7002861" at bounding box center [142, 63] width 29 height 7
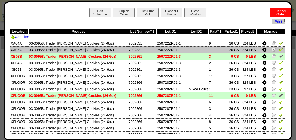
copy td "7002861"
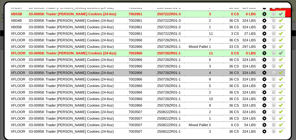
scroll to position [49, 0]
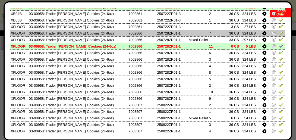
drag, startPoint x: 143, startPoint y: 32, endPoint x: 129, endPoint y: 34, distance: 14.0
click at [129, 34] on td "7002866" at bounding box center [142, 33] width 29 height 7
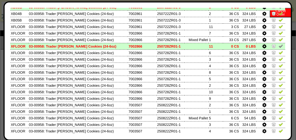
copy td "7002866"
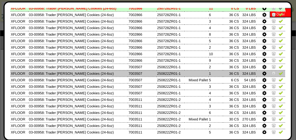
scroll to position [99, 0]
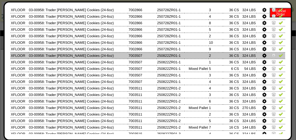
drag, startPoint x: 142, startPoint y: 57, endPoint x: 129, endPoint y: 57, distance: 13.9
click at [129, 57] on td "7003507" at bounding box center [142, 55] width 29 height 7
copy td "7003507"
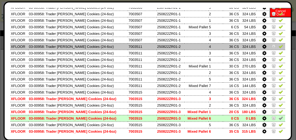
scroll to position [148, 0]
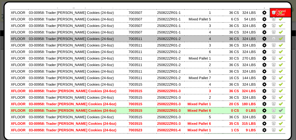
drag, startPoint x: 142, startPoint y: 40, endPoint x: 133, endPoint y: 40, distance: 9.2
click at [129, 41] on td "7003511" at bounding box center [142, 38] width 29 height 7
copy td "7003511"
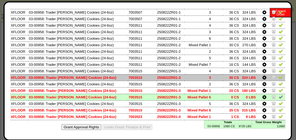
scroll to position [49, 0]
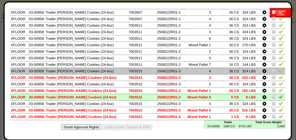
drag, startPoint x: 144, startPoint y: 71, endPoint x: 129, endPoint y: 71, distance: 15.2
click at [129, 71] on td "7003515" at bounding box center [142, 71] width 29 height 7
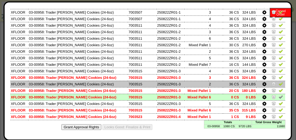
copy td "7003515"
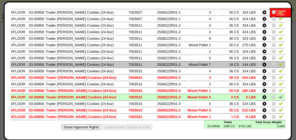
click at [170, 62] on td "250822ZR01-2" at bounding box center [171, 64] width 28 height 7
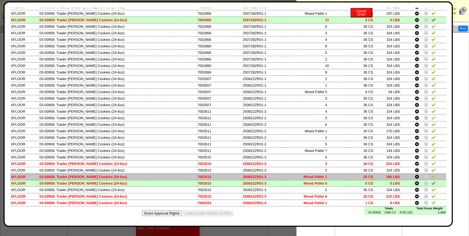
scroll to position [370, 0]
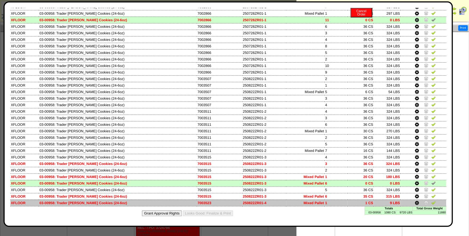
drag, startPoint x: 214, startPoint y: 203, endPoint x: 198, endPoint y: 205, distance: 16.1
click at [198, 140] on td "7003523" at bounding box center [219, 202] width 45 height 7
copy td "7003523"
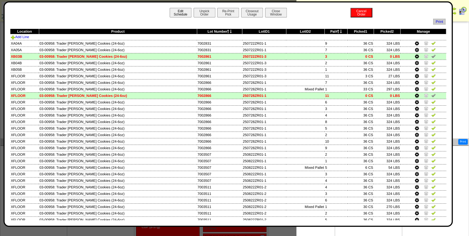
scroll to position [247, 0]
click at [174, 11] on button "Edit Schedule" at bounding box center [181, 13] width 22 height 10
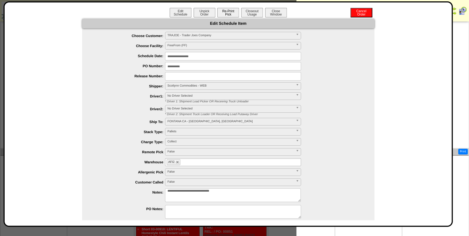
click at [226, 14] on button "Re-Print Pick" at bounding box center [228, 13] width 22 height 10
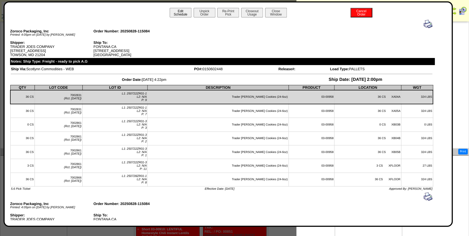
click at [174, 16] on button "Edit Schedule" at bounding box center [181, 13] width 22 height 10
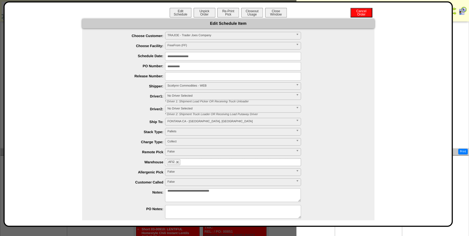
drag, startPoint x: 189, startPoint y: 67, endPoint x: 146, endPoint y: 65, distance: 43.2
click at [146, 65] on li "**********" at bounding box center [233, 66] width 281 height 8
click at [221, 11] on button "Re-Print Pick" at bounding box center [228, 13] width 22 height 10
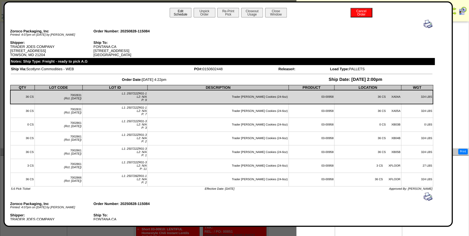
drag, startPoint x: 179, startPoint y: 13, endPoint x: 183, endPoint y: 13, distance: 4.6
click at [179, 13] on button "Edit Schedule" at bounding box center [181, 13] width 22 height 10
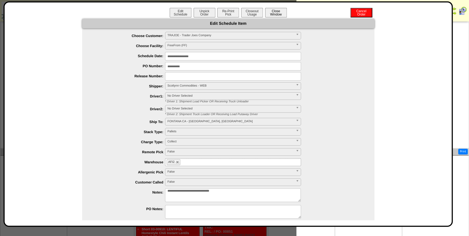
click at [277, 12] on button "Close Window" at bounding box center [276, 13] width 22 height 10
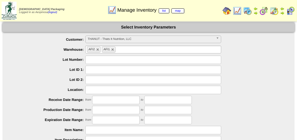
click at [138, 40] on span "THANUT - Thats It Nutrition, LLC" at bounding box center [151, 39] width 126 height 7
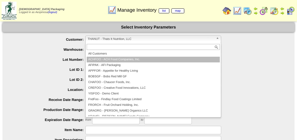
click at [113, 58] on li "ACHFOO - ACH Food Companies, Inc." at bounding box center [153, 60] width 133 height 6
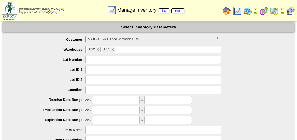
click at [124, 41] on span "ACHFOO - ACH Food Companies, Inc." at bounding box center [151, 39] width 126 height 7
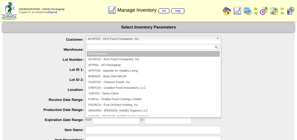
click at [116, 55] on li "All Customers" at bounding box center [153, 54] width 133 height 6
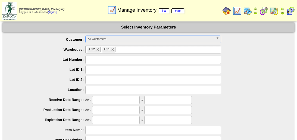
click at [114, 49] on li "AFI1" at bounding box center [109, 50] width 14 height 6
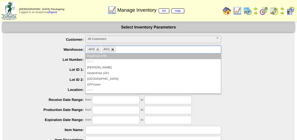
click at [111, 49] on link at bounding box center [112, 49] width 3 height 3
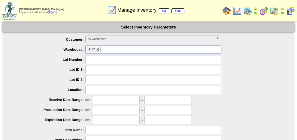
click at [98, 50] on link at bounding box center [97, 49] width 3 height 3
click at [63, 61] on label "Lot Number:" at bounding box center [49, 60] width 72 height 4
type input "**********"
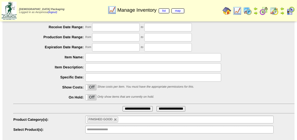
scroll to position [86, 0]
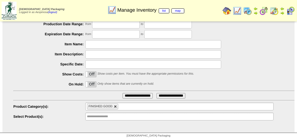
click at [115, 108] on link at bounding box center [115, 106] width 3 height 3
type input "**********"
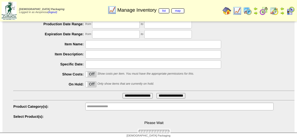
drag, startPoint x: 30, startPoint y: 66, endPoint x: 37, endPoint y: 68, distance: 7.1
click at [33, 67] on li "Specific Date:" at bounding box center [153, 64] width 281 height 8
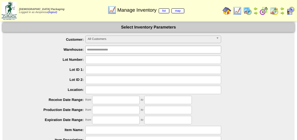
scroll to position [0, 0]
drag, startPoint x: 98, startPoint y: 59, endPoint x: 65, endPoint y: 63, distance: 33.4
click at [98, 59] on input "text" at bounding box center [153, 60] width 136 height 8
paste input "*******"
type input "*******"
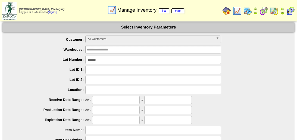
click at [104, 59] on input "*******" at bounding box center [153, 60] width 136 height 8
paste input "text"
type input "*******"
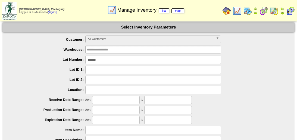
click at [104, 64] on ul "**********" at bounding box center [148, 121] width 292 height 171
click at [103, 60] on input "*******" at bounding box center [153, 60] width 136 height 8
paste input "text"
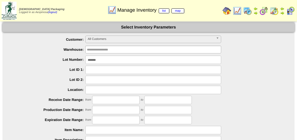
type input "*******"
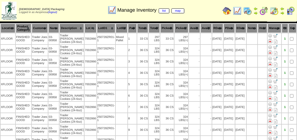
scroll to position [45, 0]
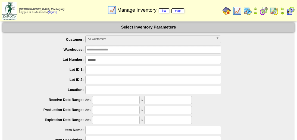
click at [101, 58] on input "*******" at bounding box center [153, 60] width 136 height 8
paste input "text"
type input "*******"
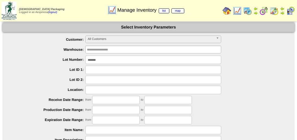
click at [118, 61] on input "*******" at bounding box center [153, 60] width 136 height 8
paste input "text"
type input "*******"
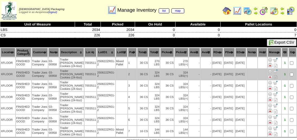
scroll to position [1, 0]
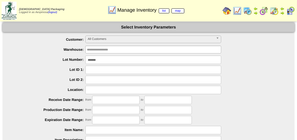
click at [120, 57] on input "*******" at bounding box center [153, 60] width 136 height 8
paste input "text"
type input "*******"
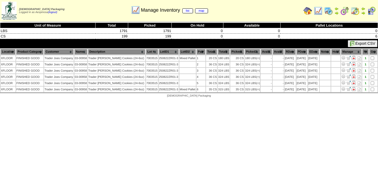
click at [73, 101] on html "[DEMOGRAPHIC_DATA] Packaging Logged in as [GEOGRAPHIC_DATA] (logout) Print All" at bounding box center [189, 50] width 378 height 101
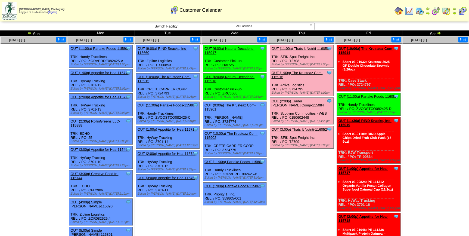
click at [297, 49] on link "OUT (11:00a) Thats It Nutriti-116053" at bounding box center [299, 48] width 57 height 4
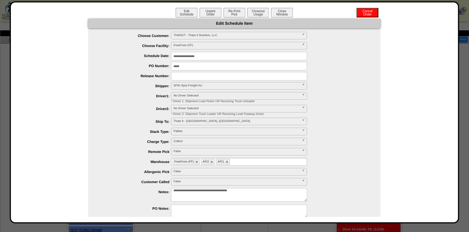
click at [257, 189] on textarea "**********" at bounding box center [239, 195] width 136 height 14
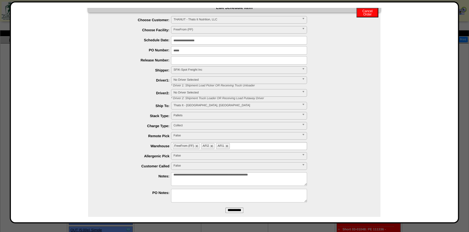
scroll to position [24, 0]
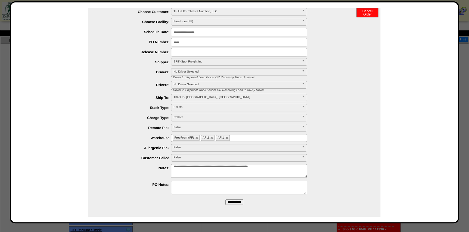
type textarea "**********"
drag, startPoint x: 235, startPoint y: 204, endPoint x: 256, endPoint y: 35, distance: 170.7
click at [235, 204] on input "**********" at bounding box center [234, 201] width 18 height 5
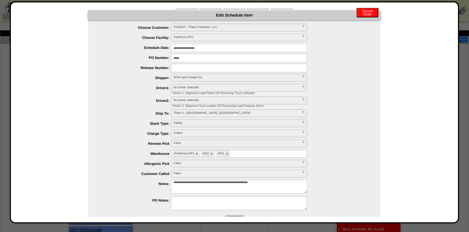
scroll to position [0, 0]
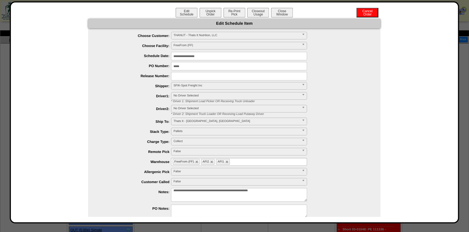
click at [281, 11] on button "Close Window" at bounding box center [282, 13] width 22 height 10
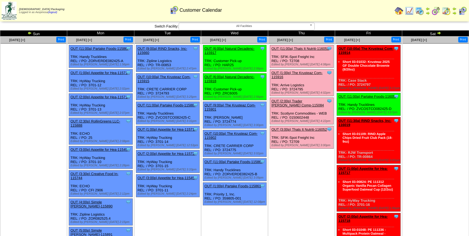
click at [304, 129] on link "OUT (3:00p) Thats It Nutriti-116052" at bounding box center [298, 129] width 55 height 4
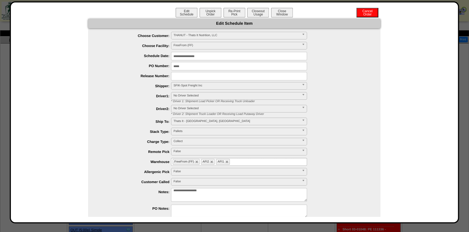
click at [227, 194] on textarea "**********" at bounding box center [239, 195] width 136 height 14
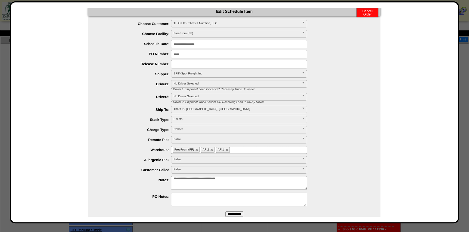
scroll to position [24, 0]
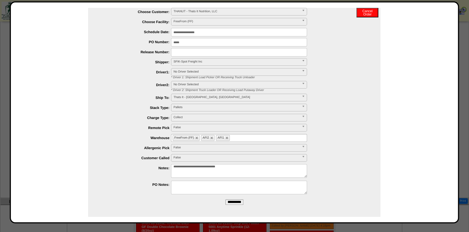
type textarea "**********"
click at [240, 201] on input "**********" at bounding box center [234, 201] width 18 height 5
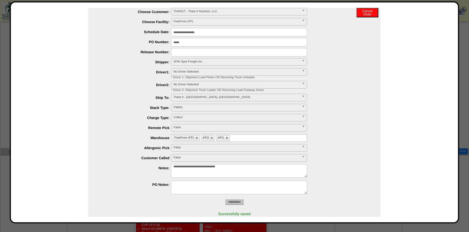
scroll to position [0, 0]
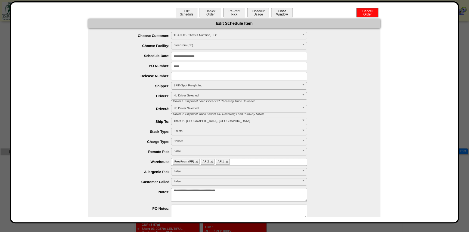
click at [285, 11] on button "Close Window" at bounding box center [282, 13] width 22 height 10
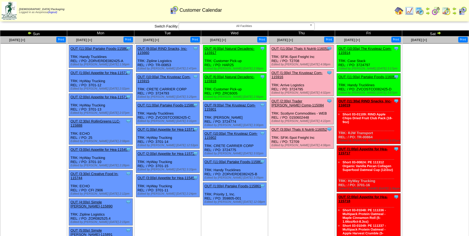
click at [308, 48] on link "OUT (11:00a) Thats It Nutriti-116053" at bounding box center [299, 48] width 57 height 4
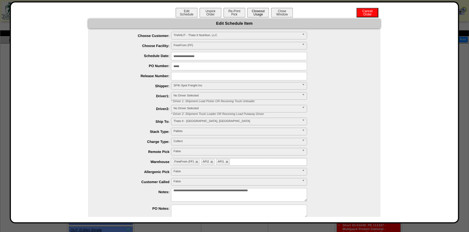
click at [261, 13] on button "Closeout Usage" at bounding box center [258, 13] width 22 height 10
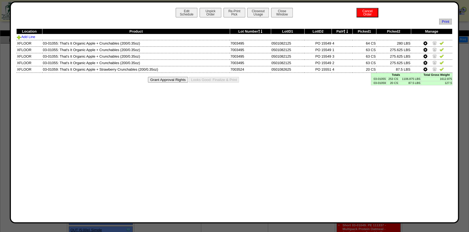
click at [380, 78] on td "03-01055" at bounding box center [378, 79] width 15 height 4
copy td "03-01055"
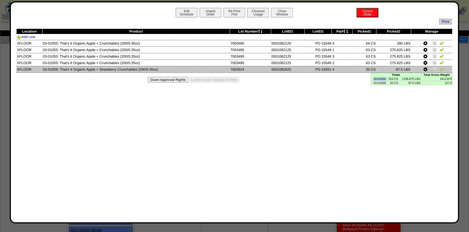
click at [425, 69] on icon at bounding box center [425, 69] width 4 height 5
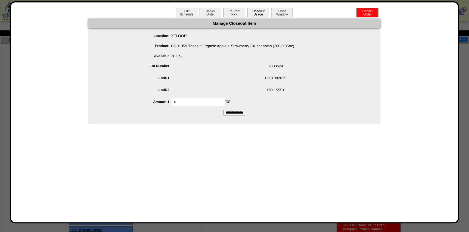
click at [258, 15] on button "Closeout Usage" at bounding box center [258, 13] width 22 height 10
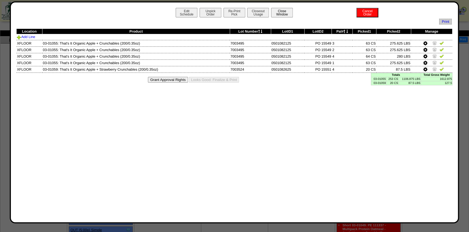
click at [277, 14] on button "Close Window" at bounding box center [282, 13] width 22 height 10
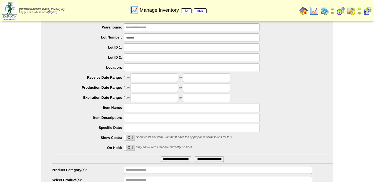
scroll to position [44, 0]
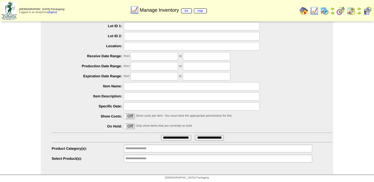
click at [170, 160] on ul "**********" at bounding box center [218, 159] width 188 height 8
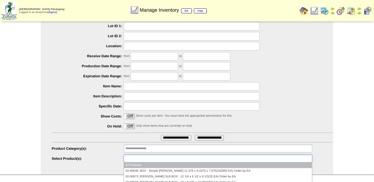
paste input "********"
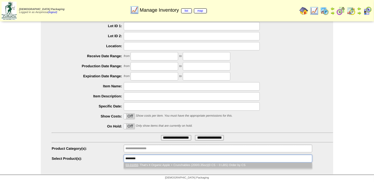
scroll to position [0, 0]
type input "********"
click at [154, 166] on li "03-01055 : That's It Organic Apple + Crunchables (200/0.35oz)(0 CS ~ 0 LBS) Ord…" at bounding box center [218, 166] width 188 height 6
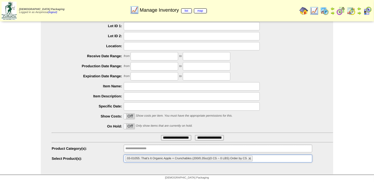
click at [169, 139] on input "**********" at bounding box center [176, 137] width 30 height 5
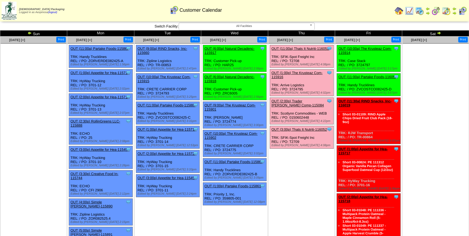
click at [318, 129] on link "OUT (3:00p) Thats It Nutriti-116052" at bounding box center [298, 129] width 55 height 4
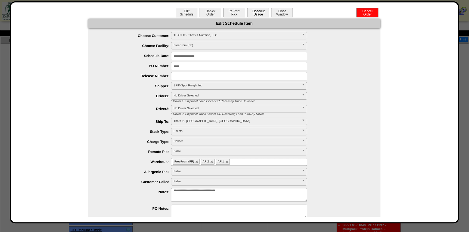
click at [259, 15] on button "Closeout Usage" at bounding box center [258, 13] width 22 height 10
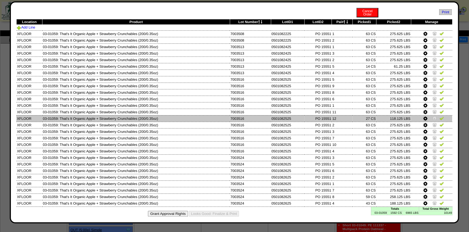
scroll to position [15, 0]
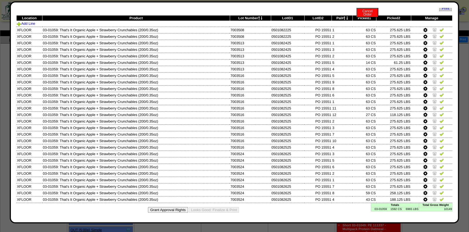
click at [344, 16] on icon at bounding box center [345, 18] width 2 height 4
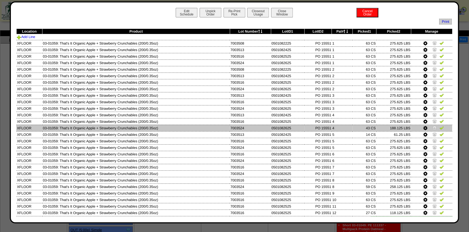
click at [432, 129] on img at bounding box center [434, 128] width 4 height 4
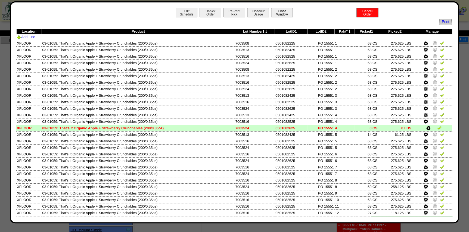
click at [285, 11] on button "Close Window" at bounding box center [282, 13] width 22 height 10
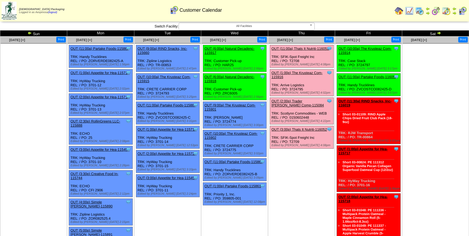
click at [303, 47] on link "OUT (11:00a) Thats It Nutriti-116053" at bounding box center [299, 48] width 57 height 4
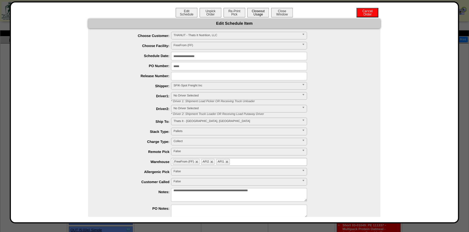
click at [256, 13] on button "Closeout Usage" at bounding box center [258, 13] width 22 height 10
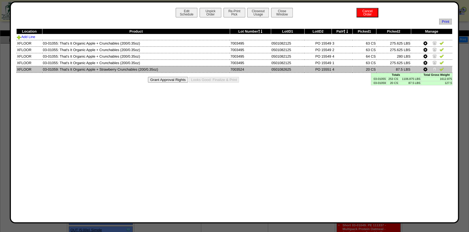
click at [426, 71] on icon at bounding box center [425, 69] width 4 height 5
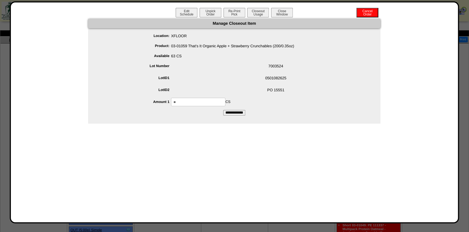
click at [198, 101] on input "**" at bounding box center [198, 102] width 54 height 8
type input "**"
click at [223, 110] on input "**********" at bounding box center [234, 112] width 22 height 5
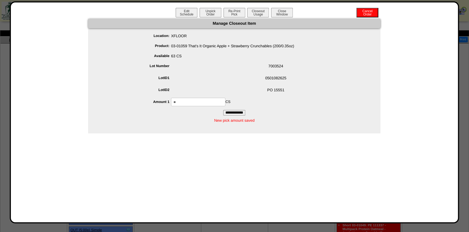
click at [246, 83] on span "0501082625" at bounding box center [239, 79] width 281 height 10
click at [288, 9] on button "Close Window" at bounding box center [282, 13] width 22 height 10
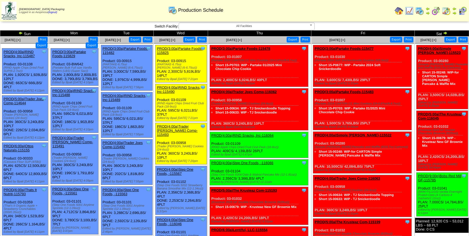
click at [255, 27] on span "All Facilities" at bounding box center [244, 26] width 126 height 7
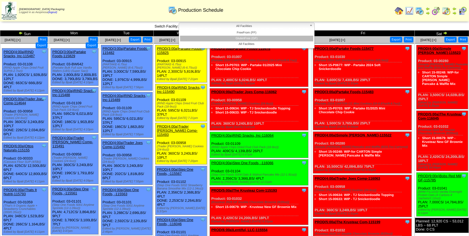
click at [256, 38] on li "GlutenFree (GF)" at bounding box center [246, 39] width 133 height 6
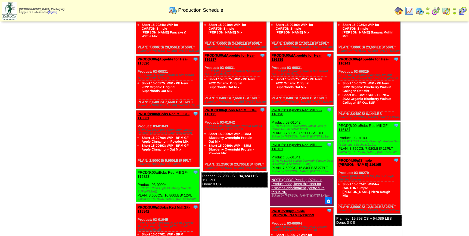
scroll to position [425, 0]
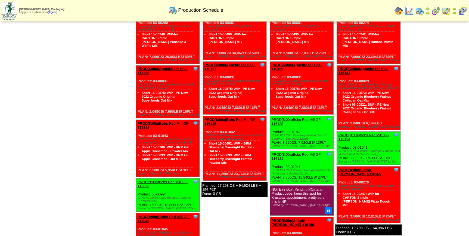
drag, startPoint x: 265, startPoint y: 155, endPoint x: 204, endPoint y: 114, distance: 73.6
click at [204, 116] on div "Clone Item PROD(8:00a)Bobs Red Mill GF-116125 Bobs Red Mill GF ScheduleID: 1161…" at bounding box center [235, 148] width 64 height 64
copy div "Product: 03-01042 (BRM P111031 Blueberry Protein Oats (4 Cartons-4 Sachets/2.12…"
drag, startPoint x: 326, startPoint y: 123, endPoint x: 270, endPoint y: 114, distance: 56.7
click at [270, 116] on div "Clone Item PROD(8:00a)Bobs Red Mill GF-116128 Bobs Red Mill GF ScheduleID: 1161…" at bounding box center [302, 132] width 64 height 33
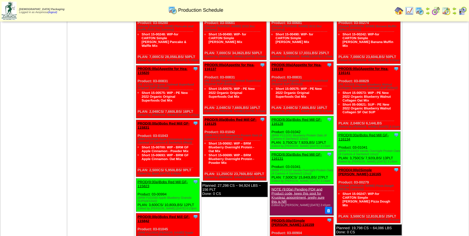
copy div "Product: 03-01042 (BRM P111031 Blueberry Protein Oats (4 Cartons-4 Sachets/2.12…"
drag, startPoint x: 329, startPoint y: 159, endPoint x: 270, endPoint y: 136, distance: 62.8
click at [270, 151] on div "Clone Item PROD(8:00a)Bobs Red Mill GF-116131 Bobs Red Mill GF ScheduleID: 1161…" at bounding box center [302, 167] width 64 height 33
click at [314, 160] on div "Clone Item PROD(8:00a)Bobs Red Mill GF-116131 Bobs Red Mill GF ScheduleID: 1161…" at bounding box center [302, 167] width 64 height 33
drag, startPoint x: 331, startPoint y: 158, endPoint x: 270, endPoint y: 148, distance: 61.8
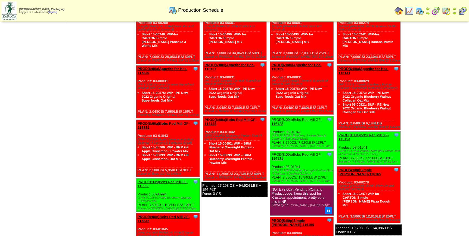
click at [270, 151] on div "Clone Item PROD(8:00a)Bobs Red Mill GF-116131 Bobs Red Mill GF ScheduleID: 1161…" at bounding box center [302, 167] width 64 height 33
copy div "Product: 03-01041 (BRM P111033 Vanilla Overnight Protein Oats (4 Cartons-4 Sach…"
drag, startPoint x: 394, startPoint y: 130, endPoint x: 338, endPoint y: 120, distance: 57.0
click at [338, 131] on div "Clone Item PROD(8:00a)Bobs Red Mill GF-116134 Bobs Red Mill GF ScheduleID: 1161…" at bounding box center [369, 147] width 64 height 33
copy div "Product: 03-01041 (BRM P111033 Vanilla Overnight Protein Oats (4 Cartons-4 Sach…"
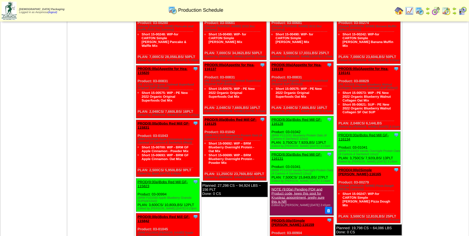
click at [417, 141] on td "Sep 06 [+] Print Export" at bounding box center [435, 118] width 67 height 357
click at [438, 133] on td "Sep 06 [+] Print Export" at bounding box center [435, 118] width 67 height 357
click at [420, 158] on td "Sep 06 [+] Print Export" at bounding box center [435, 118] width 67 height 357
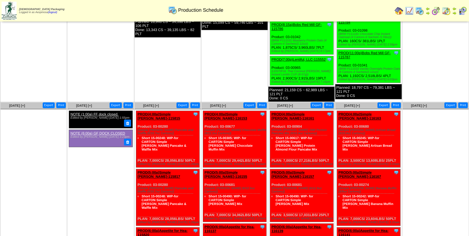
scroll to position [272, 0]
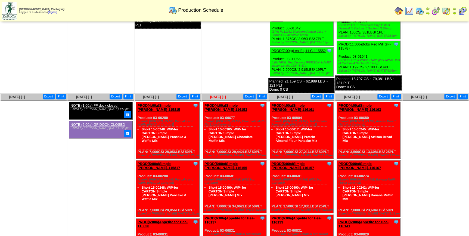
click at [216, 95] on span "[DATE] [+]" at bounding box center [218, 97] width 16 height 4
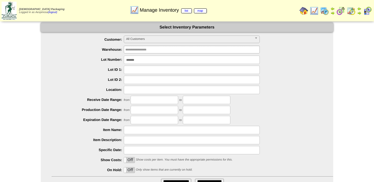
scroll to position [44, 0]
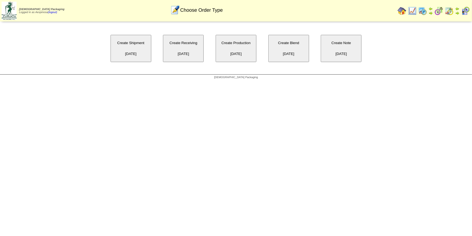
click at [238, 49] on button "Create Production 09/03/2025" at bounding box center [236, 48] width 41 height 27
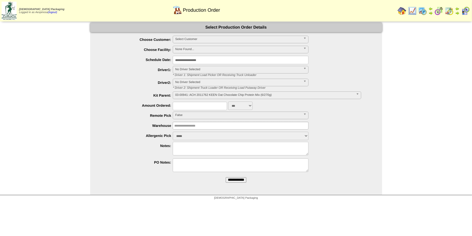
click at [215, 38] on span "Select Customer" at bounding box center [238, 39] width 126 height 7
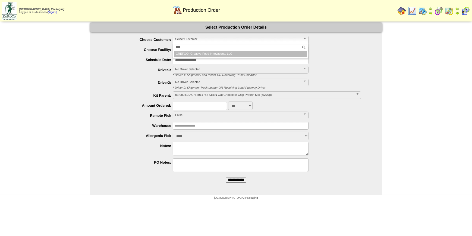
type input "****"
click at [196, 54] on em "Crea" at bounding box center [194, 53] width 7 height 3
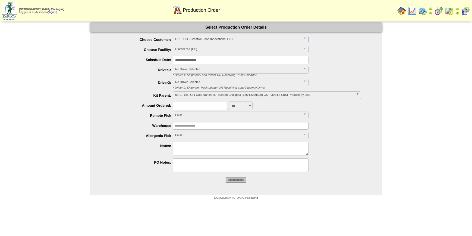
click at [203, 50] on span "GlutenFree (GF)" at bounding box center [238, 49] width 126 height 7
click at [202, 60] on input "**********" at bounding box center [241, 60] width 136 height 8
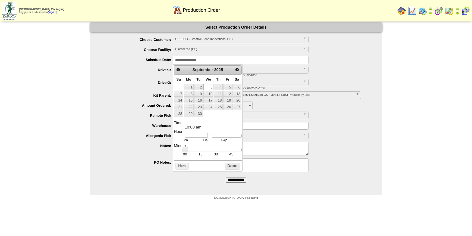
type input "**********"
drag, startPoint x: 204, startPoint y: 136, endPoint x: 209, endPoint y: 137, distance: 5.4
click at [209, 137] on div at bounding box center [213, 136] width 57 height 4
click at [226, 165] on button "Done" at bounding box center [232, 166] width 15 height 7
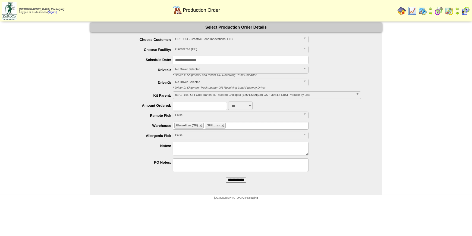
click at [232, 107] on select "*** **" at bounding box center [240, 105] width 24 height 8
click at [239, 107] on select "*** **" at bounding box center [240, 105] width 24 height 8
select select "**"
click at [228, 101] on select "*** **" at bounding box center [240, 105] width 24 height 8
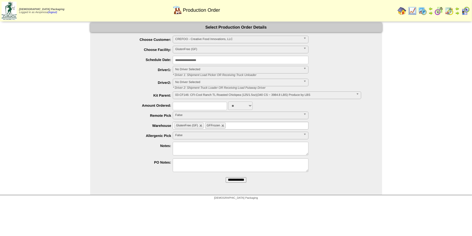
click at [205, 103] on input "text" at bounding box center [200, 106] width 54 height 8
type input "***"
click at [133, 146] on label "Notes:" at bounding box center [137, 145] width 72 height 4
click at [239, 178] on input "**********" at bounding box center [236, 179] width 21 height 5
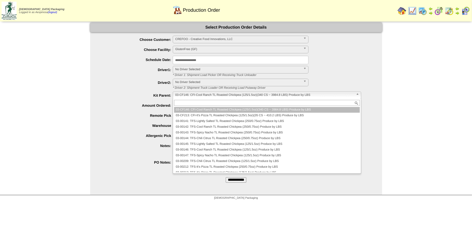
click at [207, 95] on span "03-CF146: CFI-Cool Ranch TL Roasted Chickpea (125/1.5oz)(340 CS ~ 3984.8 LBS) P…" at bounding box center [264, 95] width 179 height 7
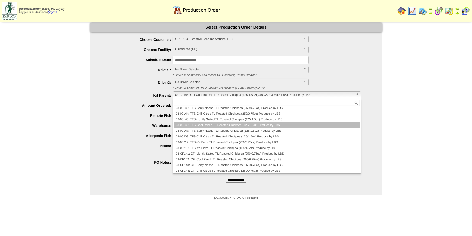
scroll to position [49, 0]
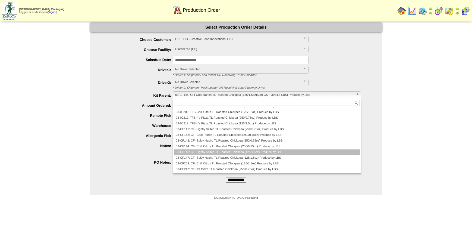
click at [216, 153] on li "03-CF145: CFI-Lightly Salted TL Roasted Chickpea (125/1.5oz) Produce by LBS" at bounding box center [267, 152] width 186 height 6
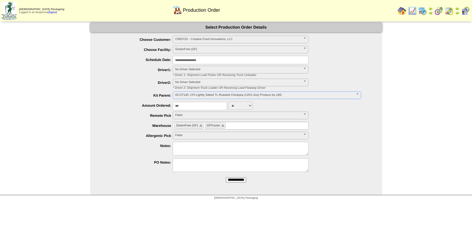
click at [241, 178] on input "**********" at bounding box center [236, 179] width 21 height 5
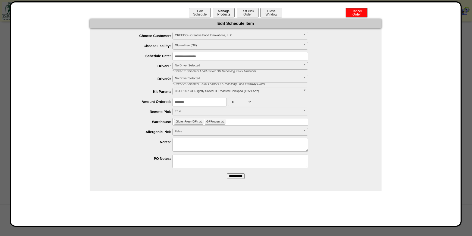
click at [228, 14] on button "Manage Products" at bounding box center [224, 13] width 22 height 10
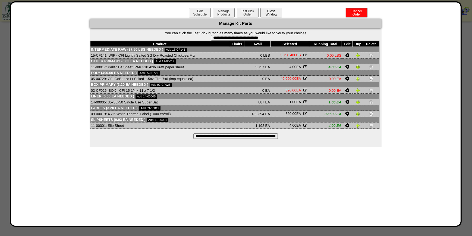
click at [277, 12] on button "Close Window" at bounding box center [272, 13] width 22 height 10
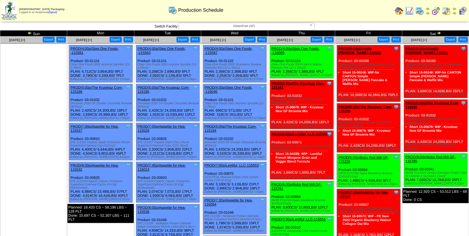
click at [438, 32] on img at bounding box center [438, 33] width 4 height 4
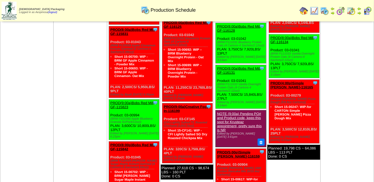
scroll to position [222, 0]
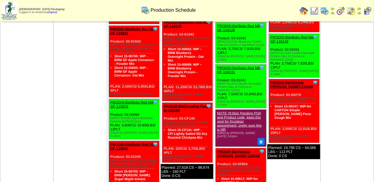
drag, startPoint x: 176, startPoint y: 127, endPoint x: 163, endPoint y: 93, distance: 36.6
click at [163, 103] on div "Clone Item PROD(9:00a)Creative Food In-116199 Creative Food Innovations, LLC Sc…" at bounding box center [187, 133] width 51 height 60
copy div "Product: 03-CF145 (CFI-Lightly Salted TL Roasted Chickpea (125/1.5oz)) Short 15…"
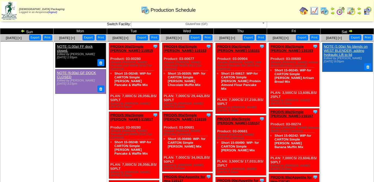
scroll to position [0, 0]
